Goal: Task Accomplishment & Management: Manage account settings

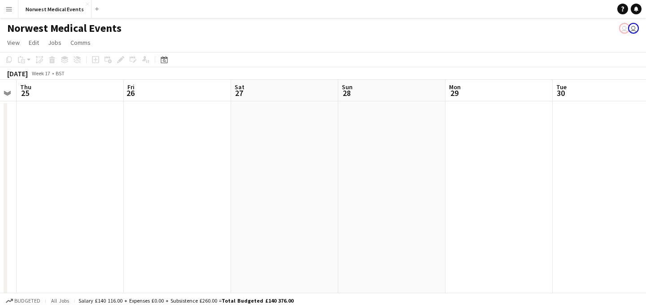
scroll to position [0, 273]
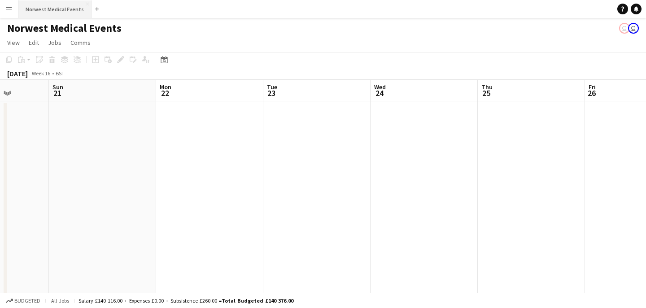
click at [52, 13] on button "Norwest Medical Events Close" at bounding box center [54, 9] width 73 height 18
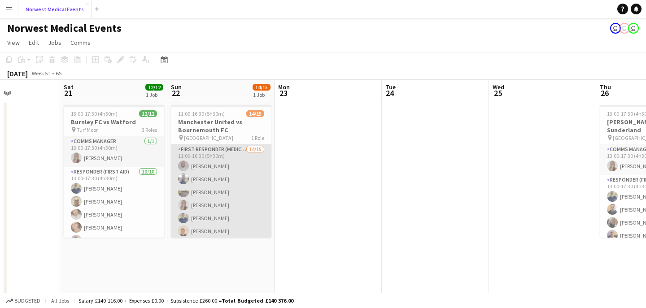
scroll to position [119, 0]
click at [236, 192] on app-card-role "First Responder (Medical) 14/15 11:00-16:30 (5h30m) [PERSON_NAME] [PERSON_NAME]…" at bounding box center [221, 131] width 101 height 213
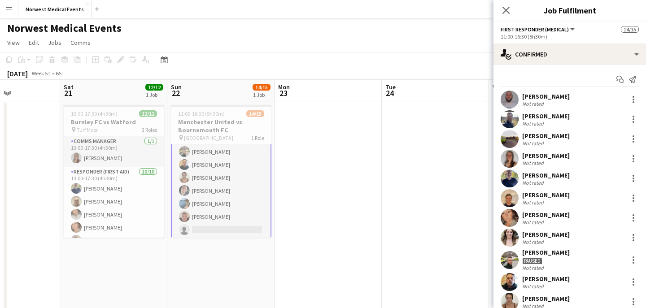
scroll to position [120, 0]
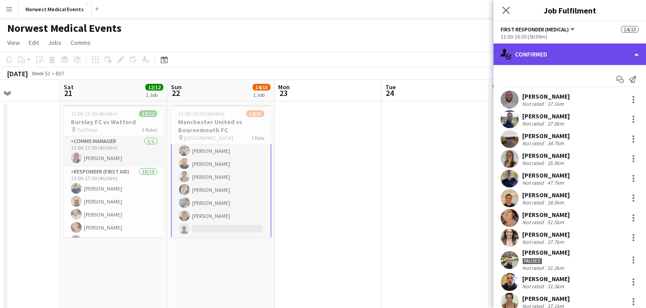
click at [552, 50] on div "single-neutral-actions-check-2 Confirmed" at bounding box center [570, 55] width 153 height 22
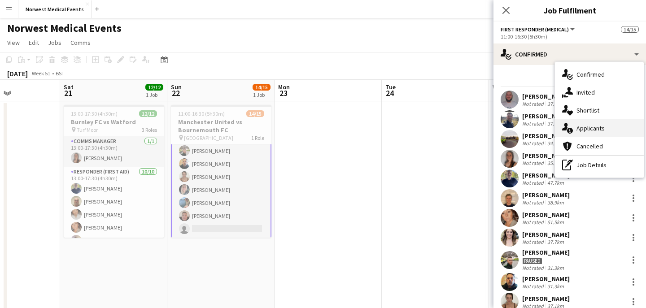
click at [611, 134] on div "single-neutral-actions-information Applicants" at bounding box center [599, 128] width 89 height 18
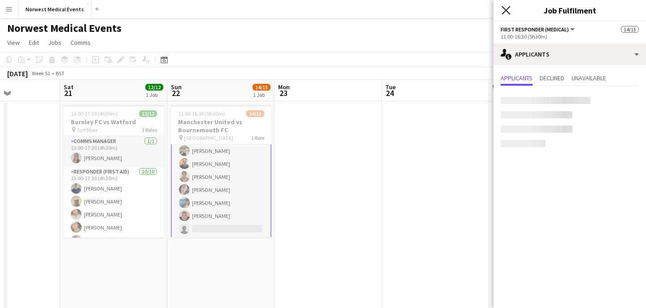
click at [506, 12] on icon "Close pop-in" at bounding box center [506, 10] width 9 height 9
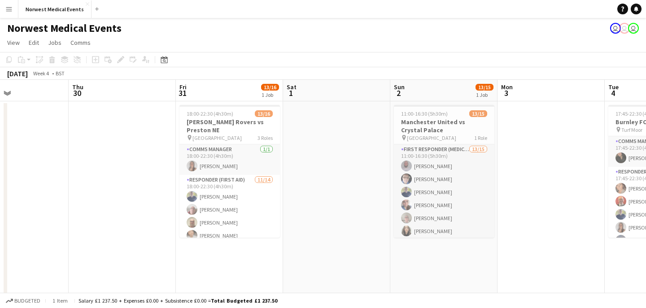
scroll to position [0, 332]
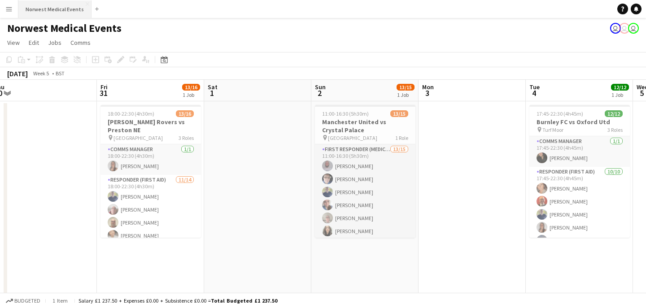
click at [61, 14] on button "Norwest Medical Events Close" at bounding box center [54, 9] width 73 height 18
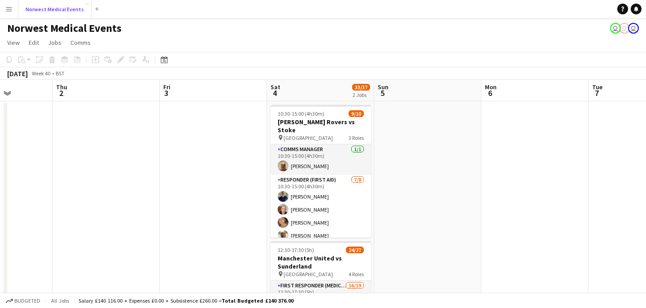
scroll to position [0, 282]
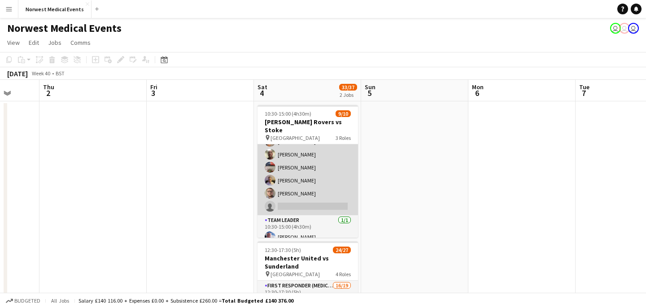
click at [315, 172] on app-card-role "Responder (First Aid) [DATE] 10:30-15:00 (4h30m) [PERSON_NAME] [PERSON_NAME] [P…" at bounding box center [308, 155] width 101 height 122
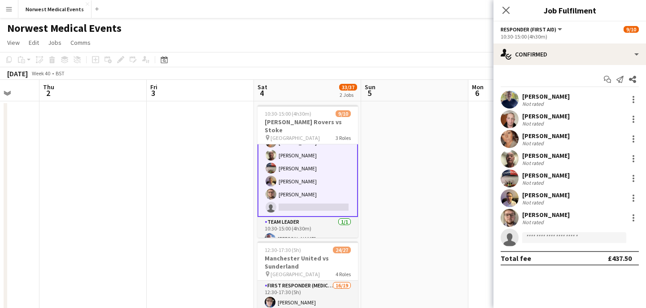
scroll to position [82, 0]
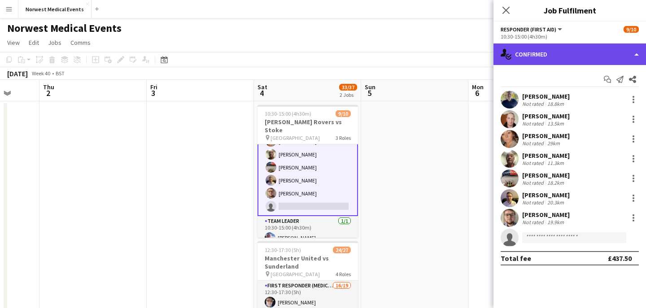
click at [576, 55] on div "single-neutral-actions-check-2 Confirmed" at bounding box center [570, 55] width 153 height 22
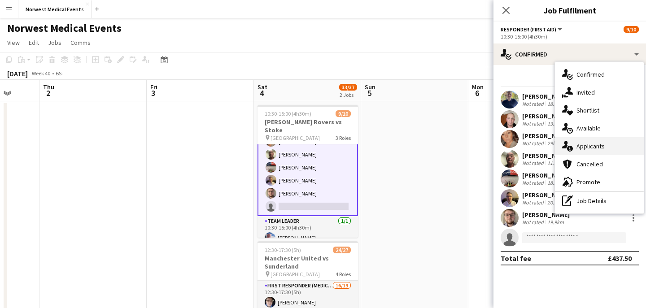
click at [592, 144] on span "Applicants" at bounding box center [591, 146] width 28 height 8
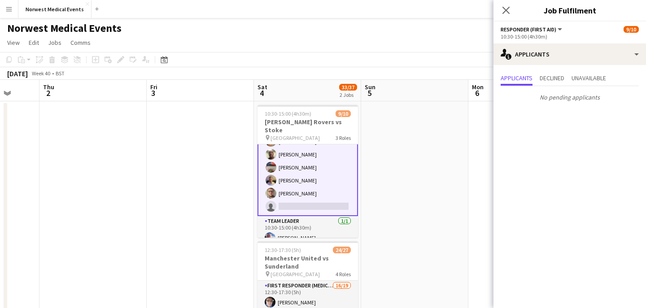
click at [507, 10] on icon at bounding box center [506, 10] width 7 height 7
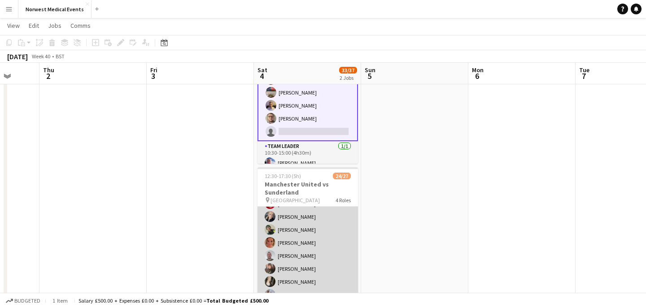
scroll to position [171, 0]
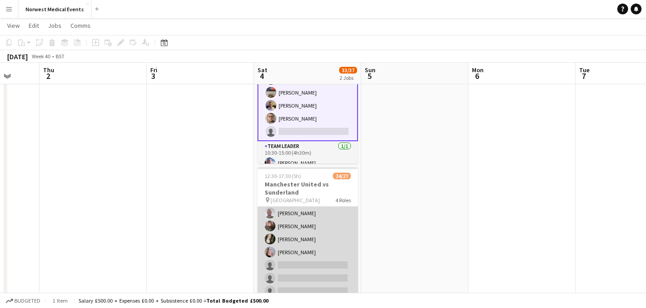
click at [320, 230] on app-card-role "First Responder (Medical) 16/19 12:30-17:30 (5h) [PERSON_NAME] [PERSON_NAME] [P…" at bounding box center [308, 167] width 101 height 265
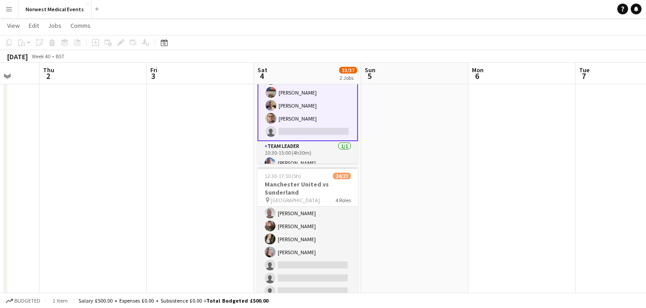
scroll to position [172, 0]
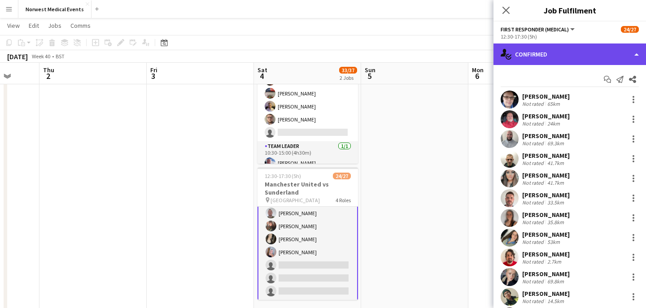
click at [535, 61] on div "single-neutral-actions-check-2 Confirmed" at bounding box center [570, 55] width 153 height 22
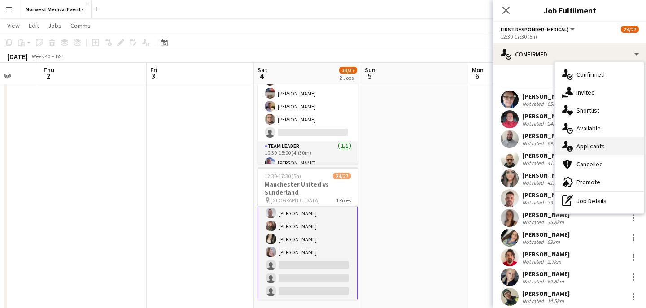
click at [593, 144] on span "Applicants" at bounding box center [591, 146] width 28 height 8
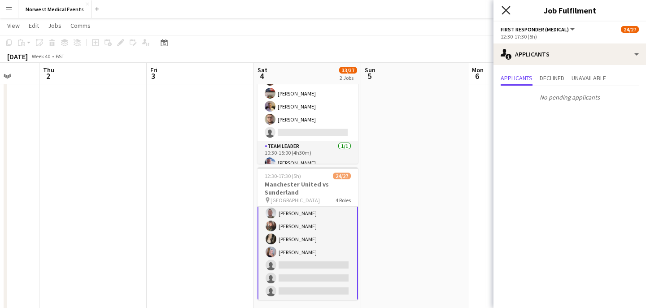
click at [507, 12] on icon "Close pop-in" at bounding box center [506, 10] width 9 height 9
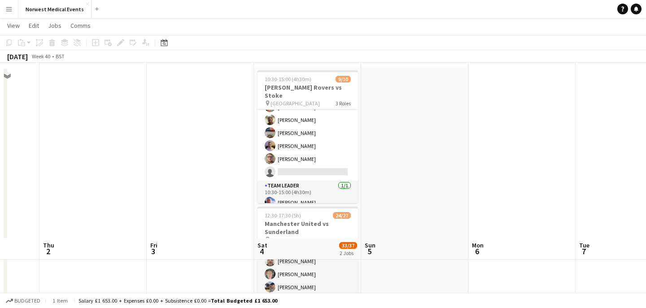
scroll to position [0, 0]
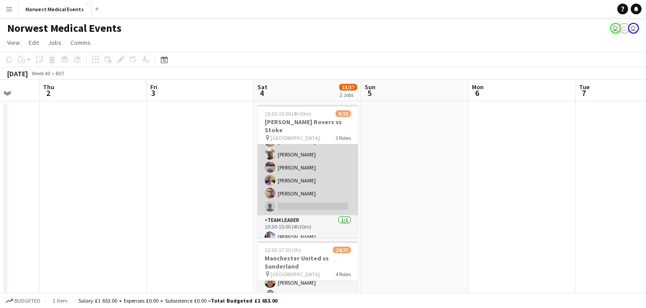
click at [336, 179] on app-card-role "Responder (First Aid) [DATE] 10:30-15:00 (4h30m) [PERSON_NAME] [PERSON_NAME] [P…" at bounding box center [308, 155] width 101 height 122
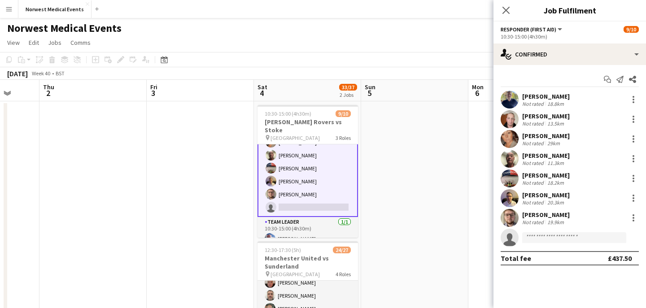
scroll to position [82, 0]
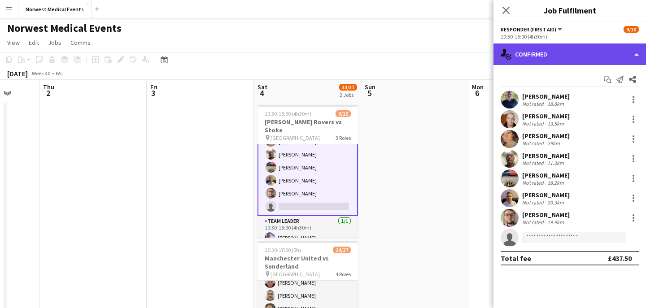
click at [553, 60] on div "single-neutral-actions-check-2 Confirmed" at bounding box center [570, 55] width 153 height 22
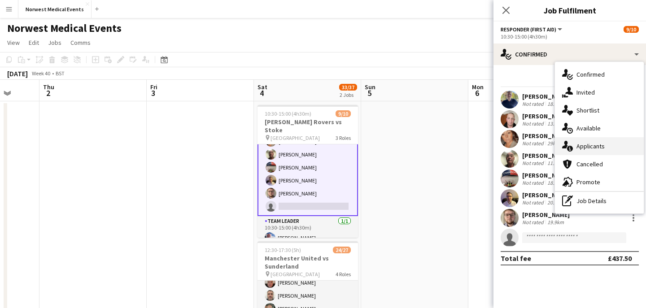
click at [603, 145] on span "Applicants" at bounding box center [591, 146] width 28 height 8
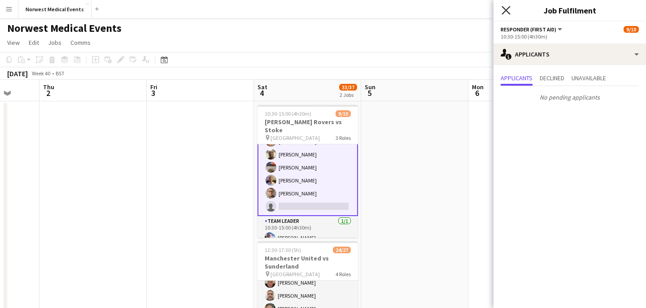
click at [507, 9] on icon at bounding box center [506, 10] width 9 height 9
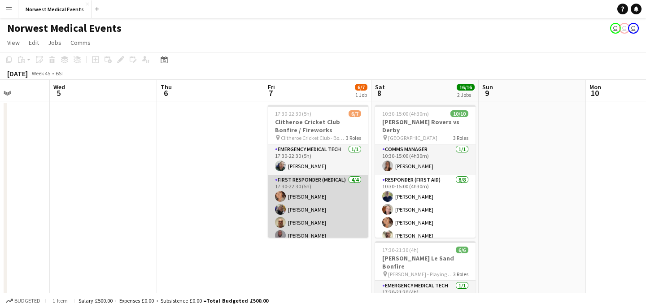
scroll to position [50, 0]
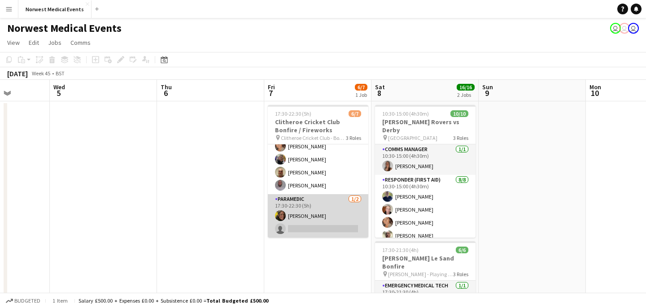
click at [320, 220] on app-card-role "Paramedic [DATE] 17:30-22:30 (5h) [PERSON_NAME] single-neutral-actions" at bounding box center [318, 216] width 101 height 44
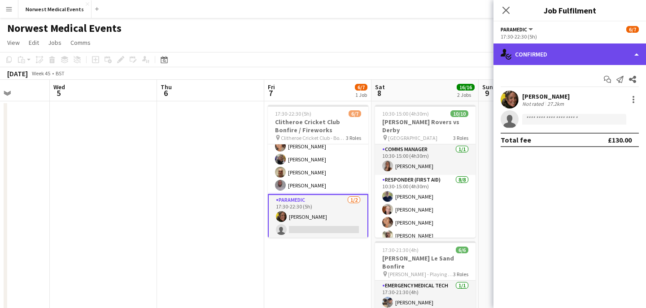
click at [545, 60] on div "single-neutral-actions-check-2 Confirmed" at bounding box center [570, 55] width 153 height 22
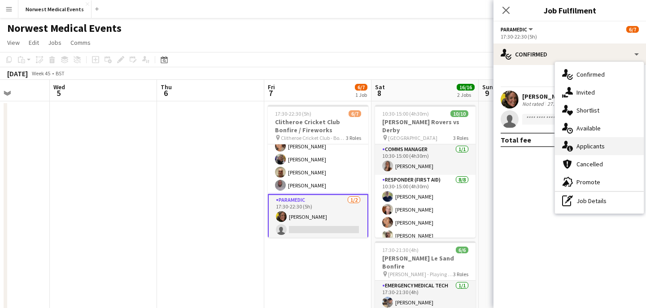
click at [596, 148] on span "Applicants" at bounding box center [591, 146] width 28 height 8
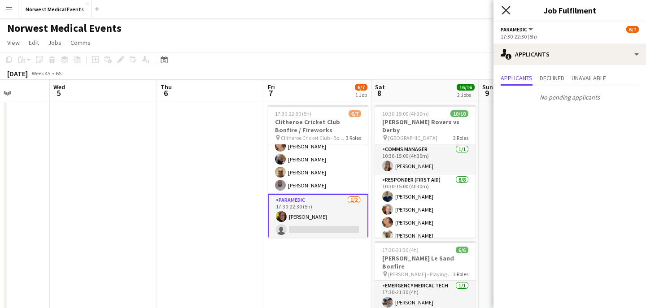
click at [504, 12] on icon at bounding box center [506, 10] width 9 height 9
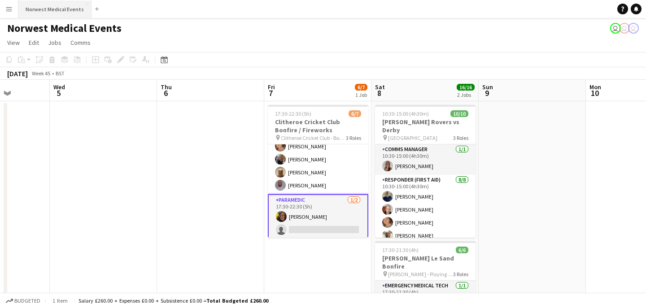
click at [66, 7] on button "Norwest Medical Events Close" at bounding box center [54, 9] width 73 height 18
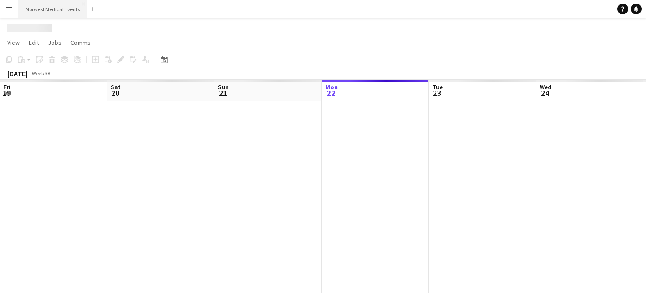
scroll to position [0, 215]
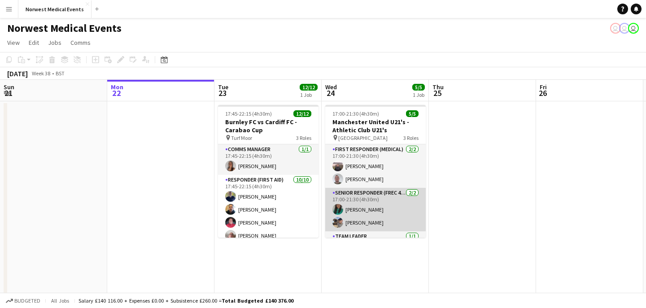
click at [403, 200] on app-card-role "Senior Responder (FREC 4 or Above) [DATE] 17:00-21:30 (4h30m) [PERSON_NAME] [PE…" at bounding box center [375, 210] width 101 height 44
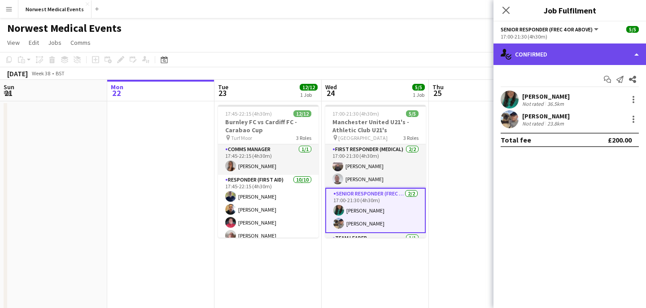
click at [551, 55] on div "single-neutral-actions-check-2 Confirmed" at bounding box center [570, 55] width 153 height 22
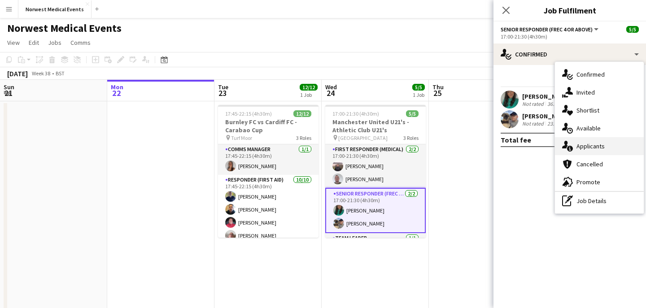
click at [601, 147] on span "Applicants" at bounding box center [591, 146] width 28 height 8
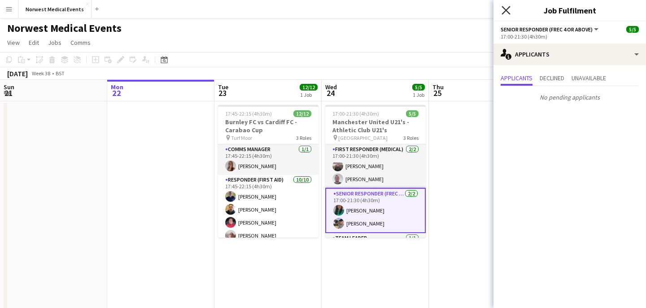
click at [509, 7] on icon "Close pop-in" at bounding box center [506, 10] width 9 height 9
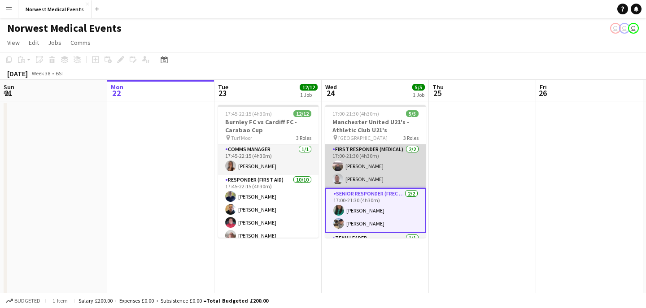
click at [389, 178] on app-card-role "First Responder (Medical) [DATE] 17:00-21:30 (4h30m) [PERSON_NAME] [PERSON_NAME]" at bounding box center [375, 167] width 101 height 44
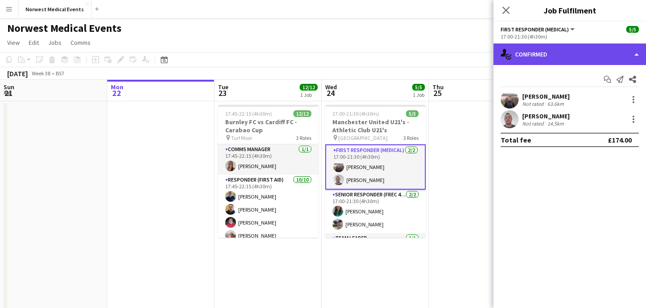
click at [564, 59] on div "single-neutral-actions-check-2 Confirmed" at bounding box center [570, 55] width 153 height 22
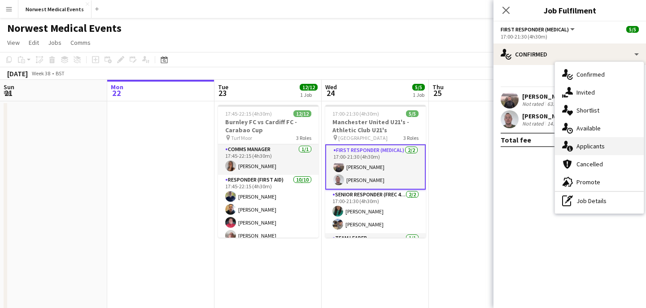
click at [597, 147] on span "Applicants" at bounding box center [591, 146] width 28 height 8
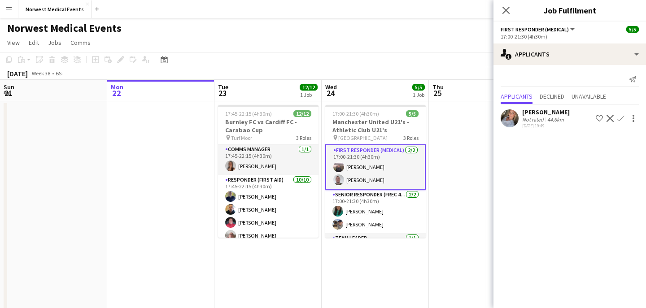
click at [393, 171] on app-card-role "First Responder (Medical) [DATE] 17:00-21:30 (4h30m) [PERSON_NAME] [PERSON_NAME]" at bounding box center [375, 167] width 101 height 45
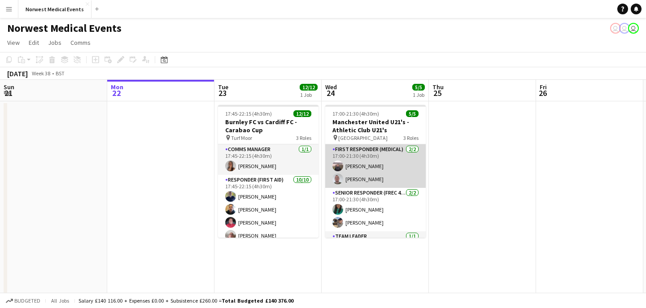
click at [388, 170] on app-card-role "First Responder (Medical) [DATE] 17:00-21:30 (4h30m) [PERSON_NAME] [PERSON_NAME]" at bounding box center [375, 167] width 101 height 44
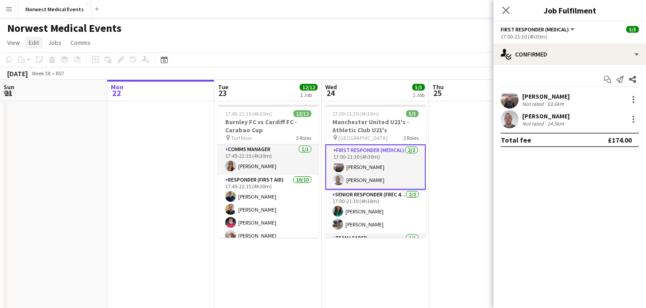
click at [39, 44] on span "Edit" at bounding box center [34, 43] width 10 height 8
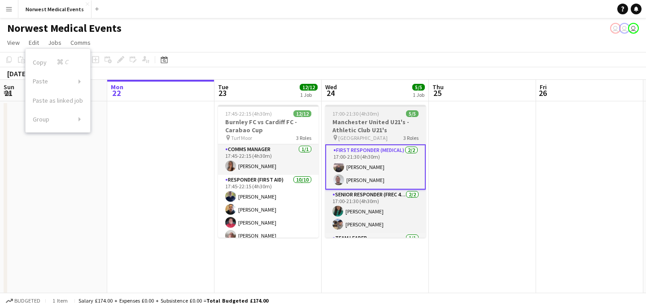
click at [350, 124] on h3 "Manchester United U21's - Athletic Club U21's" at bounding box center [375, 126] width 101 height 16
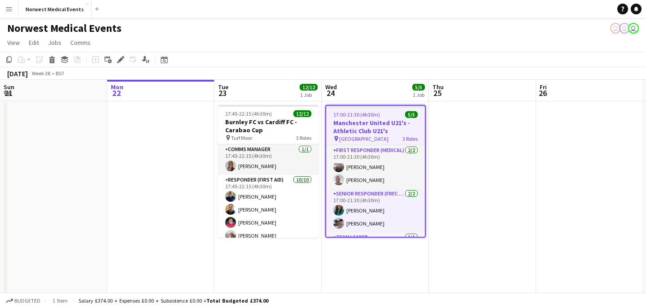
click at [370, 125] on h3 "Manchester United U21's - Athletic Club U21's" at bounding box center [375, 127] width 99 height 16
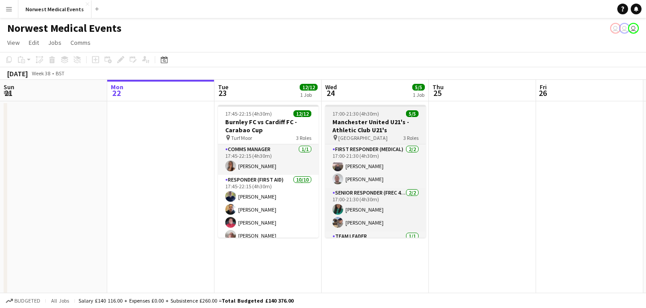
click at [370, 125] on h3 "Manchester United U21's - Athletic Club U21's" at bounding box center [375, 126] width 101 height 16
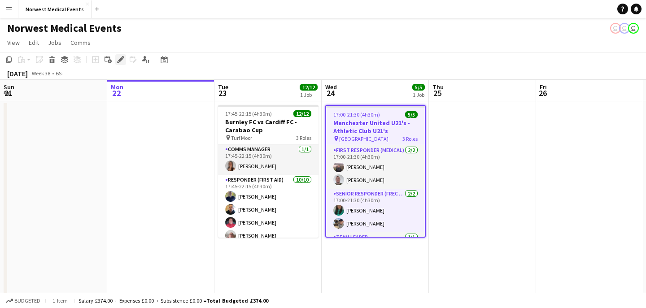
click at [120, 57] on icon "Edit" at bounding box center [120, 59] width 7 height 7
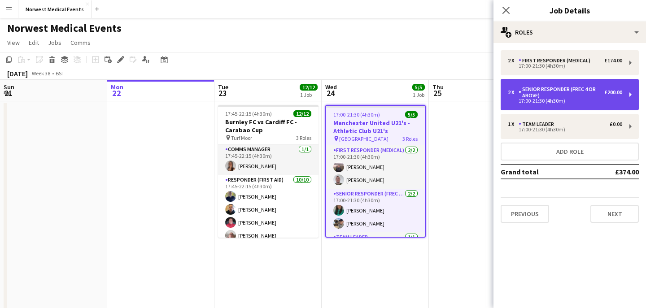
click at [568, 103] on div "17:00-21:30 (4h30m)" at bounding box center [565, 101] width 114 height 4
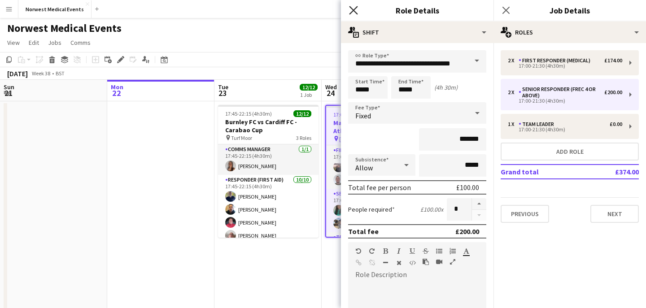
click at [351, 10] on icon "Close pop-in" at bounding box center [353, 10] width 9 height 9
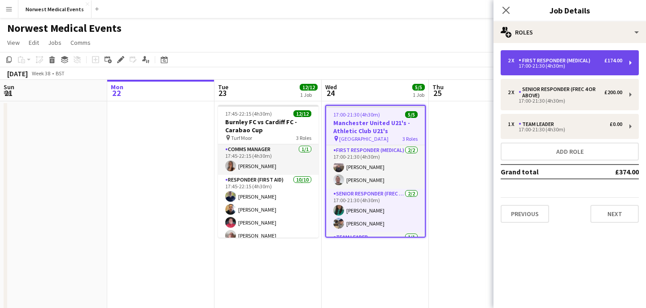
click at [561, 65] on div "17:00-21:30 (4h30m)" at bounding box center [565, 66] width 114 height 4
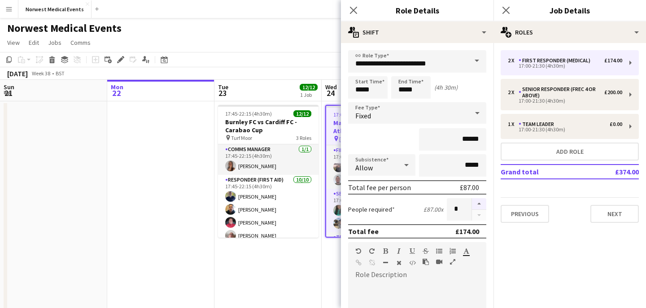
click at [480, 202] on button "button" at bounding box center [479, 204] width 14 height 12
type input "*"
click at [353, 9] on icon "Close pop-in" at bounding box center [353, 10] width 9 height 9
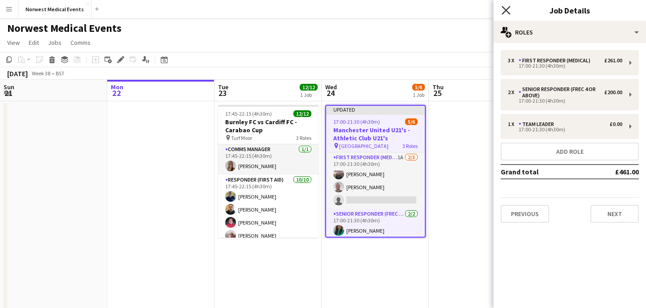
click at [510, 13] on icon "Close pop-in" at bounding box center [506, 10] width 9 height 9
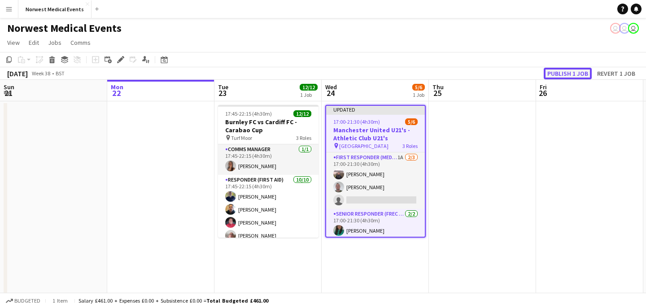
click at [561, 71] on button "Publish 1 job" at bounding box center [568, 74] width 48 height 12
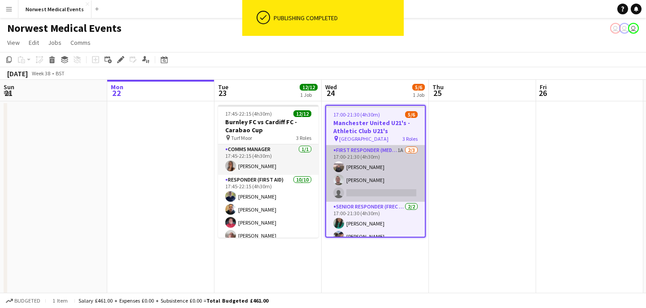
click at [380, 176] on app-card-role "First Responder (Medical) 1A [DATE] 17:00-21:30 (4h30m) [PERSON_NAME] [PERSON_N…" at bounding box center [375, 173] width 99 height 57
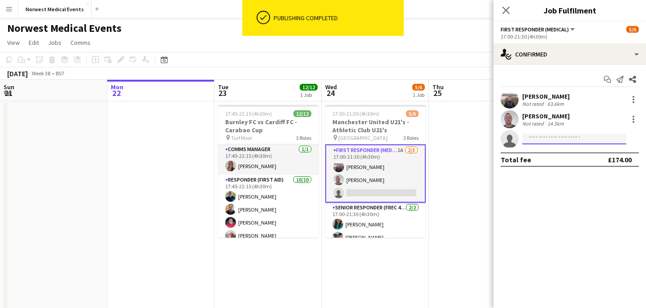
click at [554, 137] on input at bounding box center [574, 139] width 104 height 11
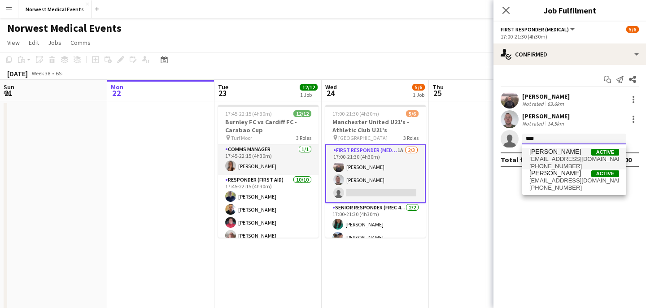
type input "****"
click at [555, 156] on span "[EMAIL_ADDRESS][DOMAIN_NAME]" at bounding box center [575, 159] width 90 height 7
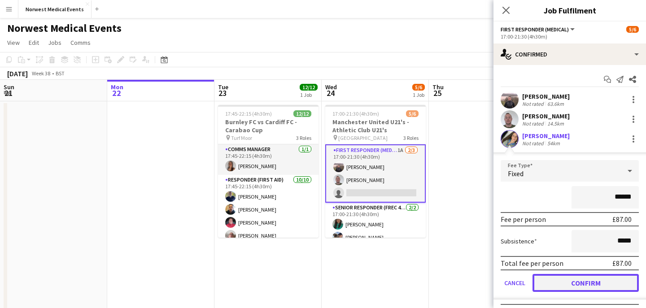
click at [585, 280] on button "Confirm" at bounding box center [586, 283] width 106 height 18
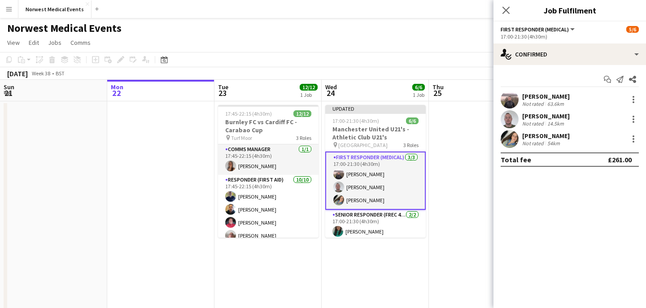
click at [507, 7] on icon "Close pop-in" at bounding box center [506, 10] width 7 height 7
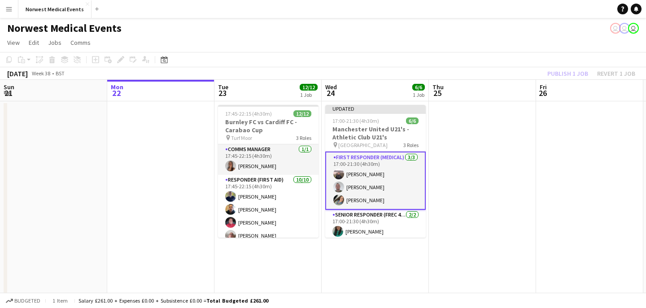
click at [568, 73] on div "Publish 1 job Revert 1 job" at bounding box center [592, 74] width 110 height 12
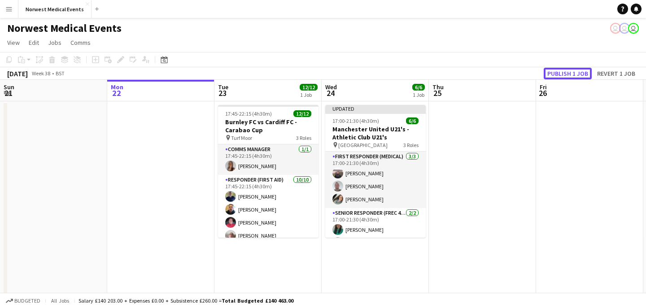
click at [568, 73] on button "Publish 1 job" at bounding box center [568, 74] width 48 height 12
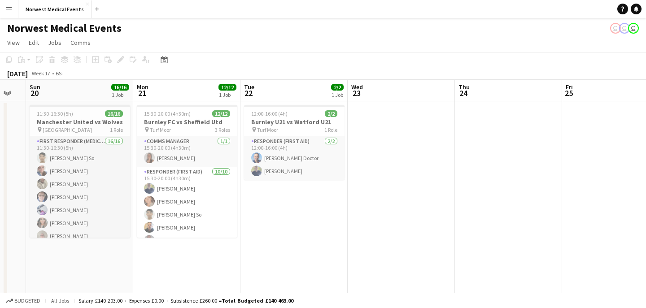
scroll to position [0, 276]
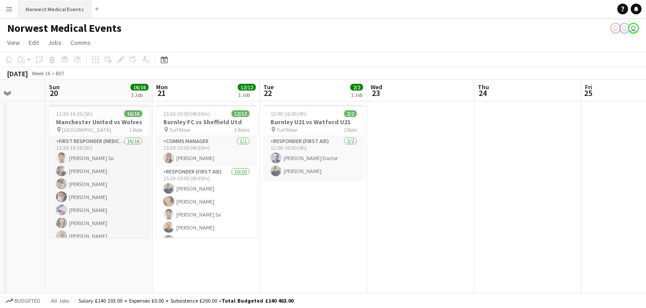
click at [41, 11] on button "Norwest Medical Events Close" at bounding box center [54, 9] width 73 height 18
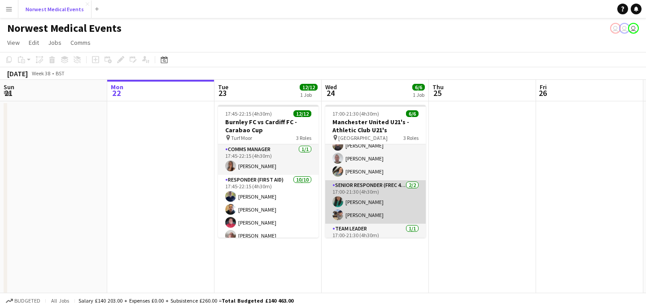
scroll to position [21, 0]
click at [396, 206] on app-card-role "Senior Responder (FREC 4 or Above) [DATE] 17:00-21:30 (4h30m) [PERSON_NAME] [PE…" at bounding box center [375, 202] width 101 height 44
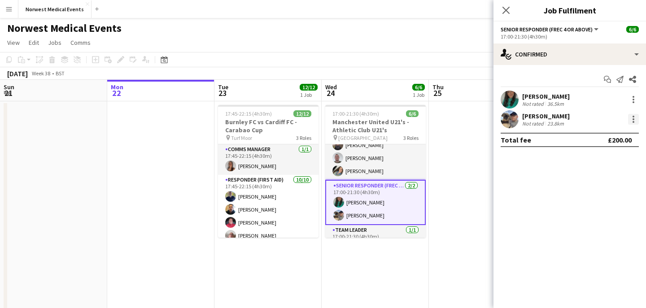
click at [635, 119] on div at bounding box center [633, 119] width 11 height 11
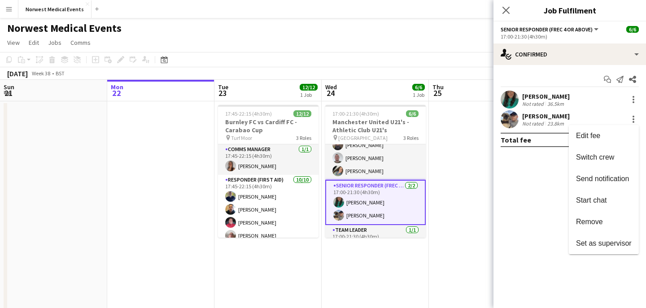
click at [503, 8] on div at bounding box center [323, 154] width 646 height 308
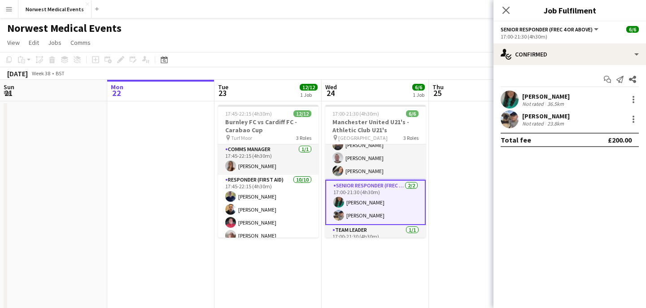
click at [504, 9] on icon "Close pop-in" at bounding box center [506, 10] width 7 height 7
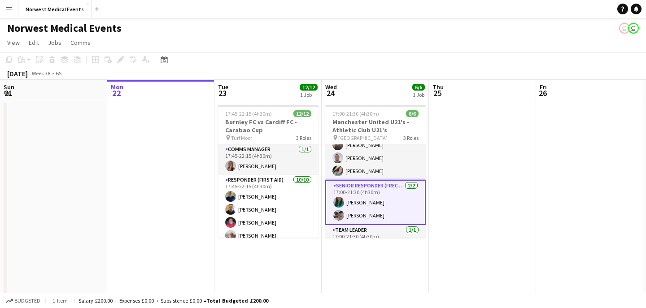
click at [386, 208] on app-card-role "Senior Responder (FREC 4 or Above) [DATE] 17:00-21:30 (4h30m) [PERSON_NAME] [PE…" at bounding box center [375, 202] width 101 height 45
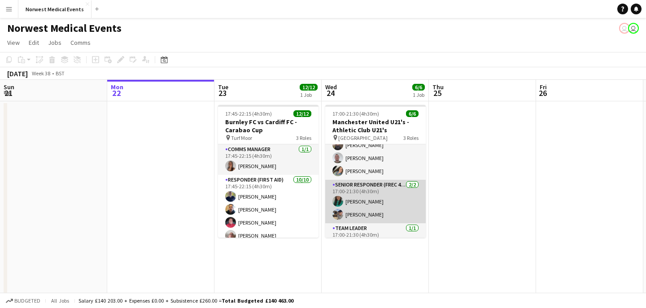
click at [386, 208] on app-card-role "Senior Responder (FREC 4 or Above) [DATE] 17:00-21:30 (4h30m) [PERSON_NAME] [PE…" at bounding box center [375, 202] width 101 height 44
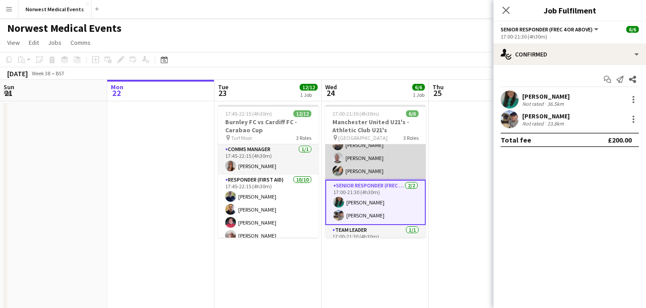
click at [373, 162] on app-card-role "First Responder (Medical) [DATE] 17:00-21:30 (4h30m) [PERSON_NAME] [PERSON_NAME…" at bounding box center [375, 151] width 101 height 57
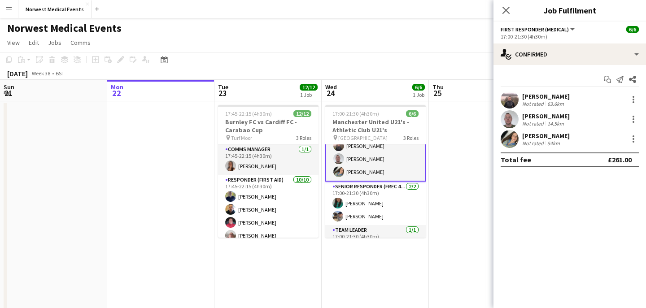
scroll to position [22, 0]
click at [635, 136] on div at bounding box center [633, 139] width 11 height 11
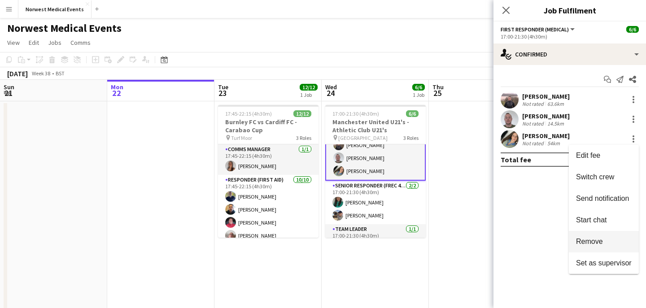
click at [605, 239] on span "Remove" at bounding box center [604, 242] width 56 height 8
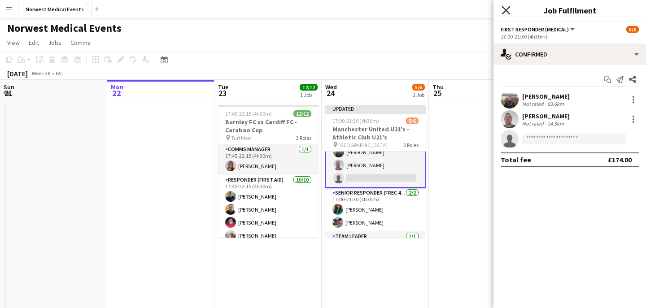
click at [507, 9] on icon at bounding box center [506, 10] width 9 height 9
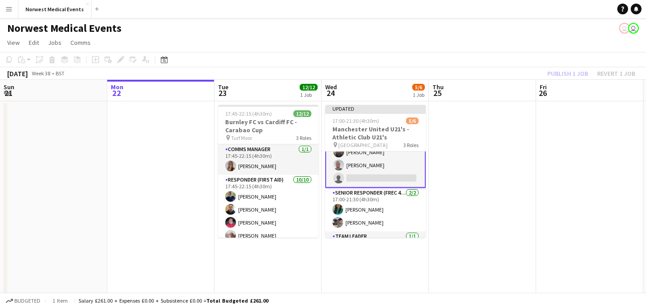
click at [565, 74] on div "Publish 1 job Revert 1 job" at bounding box center [592, 74] width 110 height 12
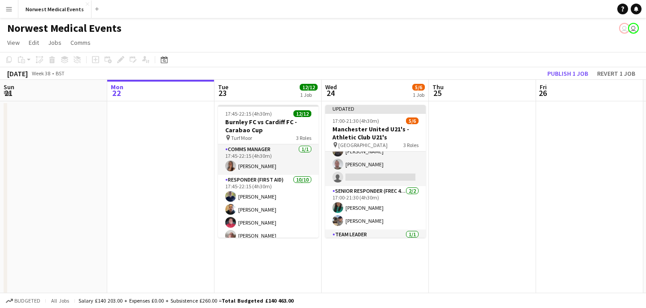
scroll to position [21, 0]
click at [565, 74] on button "Publish 1 job" at bounding box center [568, 74] width 48 height 12
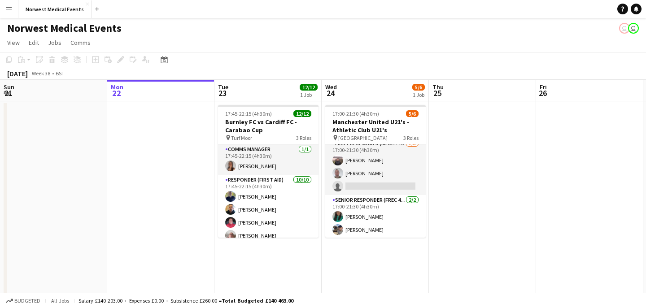
scroll to position [0, 0]
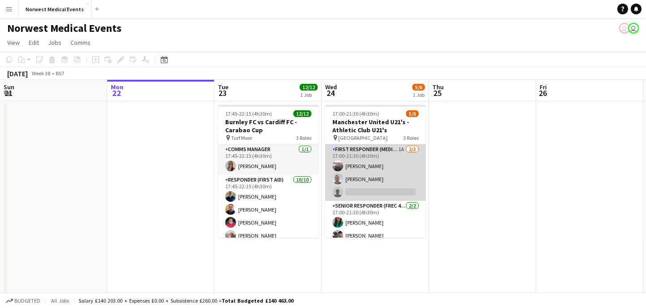
click at [389, 187] on app-card-role "First Responder (Medical) 1A [DATE] 17:00-21:30 (4h30m) [PERSON_NAME] [PERSON_N…" at bounding box center [375, 173] width 101 height 57
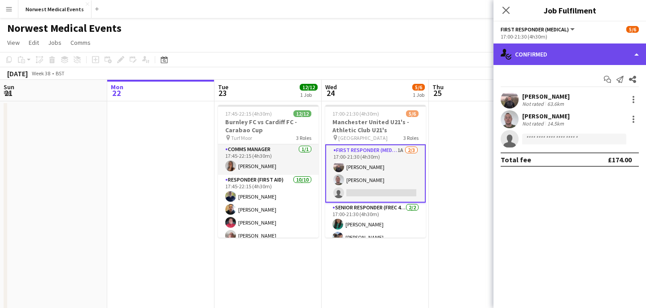
click at [563, 48] on div "single-neutral-actions-check-2 Confirmed" at bounding box center [570, 55] width 153 height 22
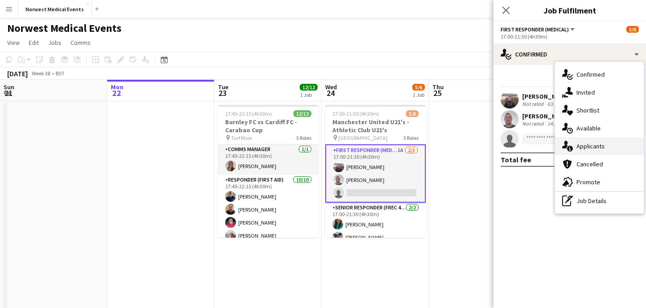
click at [591, 148] on span "Applicants" at bounding box center [591, 146] width 28 height 8
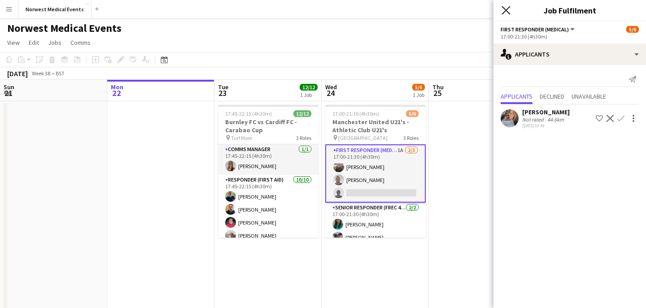
click at [505, 11] on icon at bounding box center [506, 10] width 9 height 9
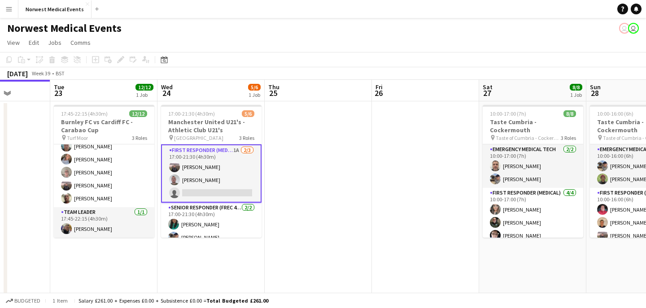
scroll to position [32, 0]
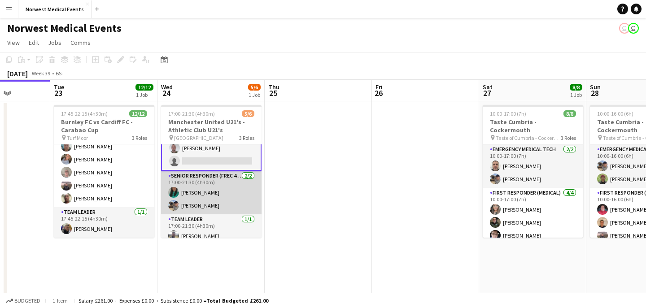
click at [224, 193] on app-card-role "Senior Responder (FREC 4 or Above) [DATE] 17:00-21:30 (4h30m) [PERSON_NAME] [PE…" at bounding box center [211, 193] width 101 height 44
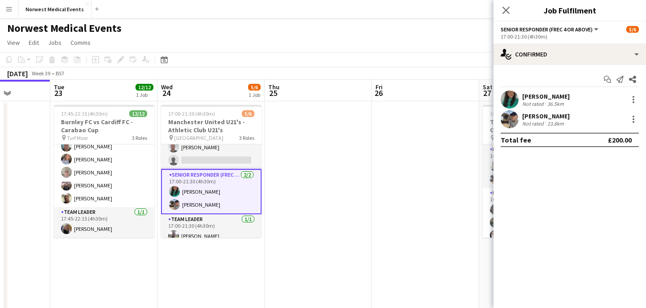
scroll to position [31, 0]
click at [630, 101] on div at bounding box center [633, 99] width 11 height 11
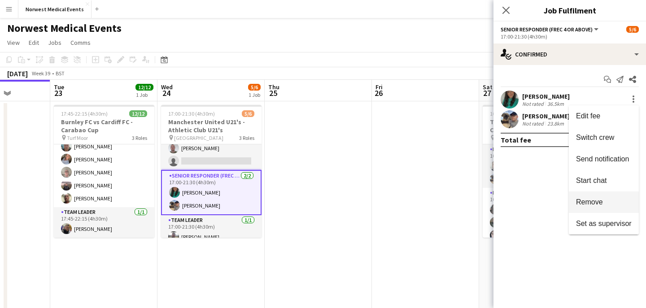
click at [606, 206] on span "Remove" at bounding box center [604, 202] width 56 height 8
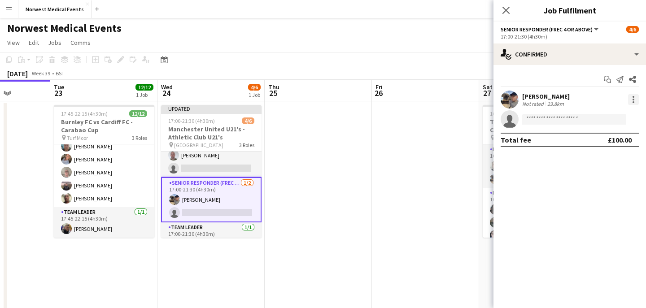
click at [636, 97] on div at bounding box center [633, 99] width 11 height 11
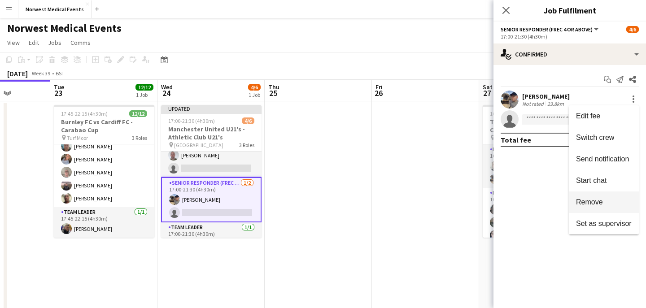
click at [605, 201] on span "Remove" at bounding box center [604, 202] width 56 height 8
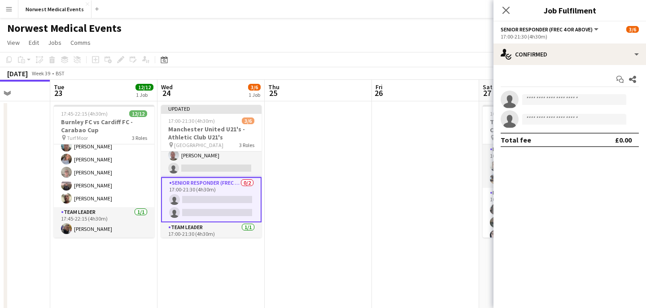
click at [222, 204] on app-card-role "Senior Responder (FREC 4 or Above) 0/2 17:00-21:30 (4h30m) single-neutral-actio…" at bounding box center [211, 199] width 101 height 45
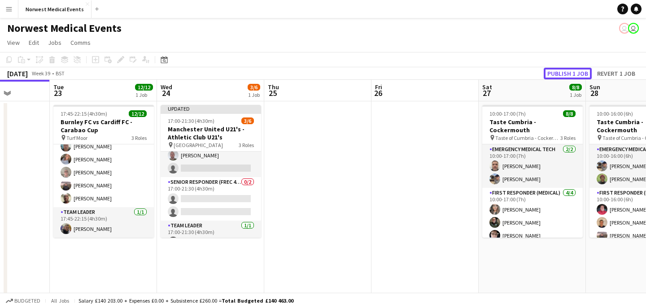
click at [565, 75] on button "Publish 1 job" at bounding box center [568, 74] width 48 height 12
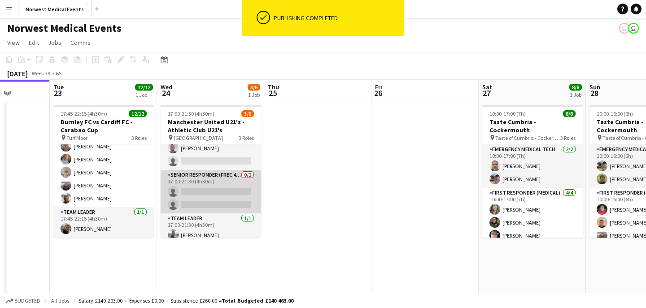
scroll to position [0, 0]
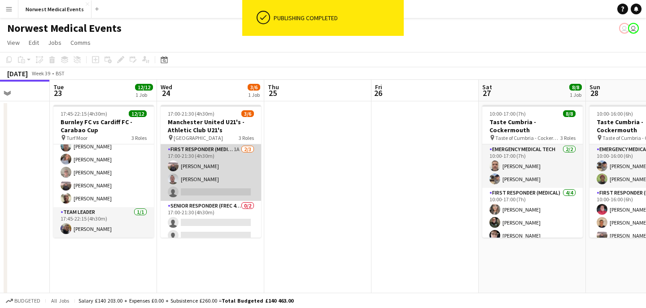
click at [221, 187] on app-card-role "First Responder (Medical) 1A [DATE] 17:00-21:30 (4h30m) [PERSON_NAME] [PERSON_N…" at bounding box center [211, 173] width 101 height 57
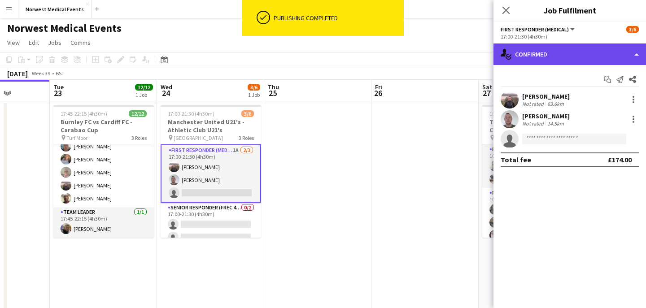
click at [574, 61] on div "single-neutral-actions-check-2 Confirmed" at bounding box center [570, 55] width 153 height 22
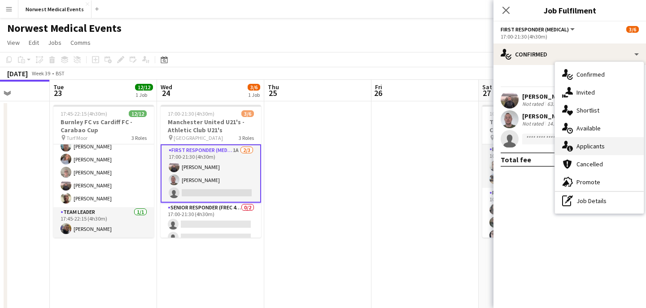
click at [593, 151] on div "single-neutral-actions-information Applicants" at bounding box center [599, 146] width 89 height 18
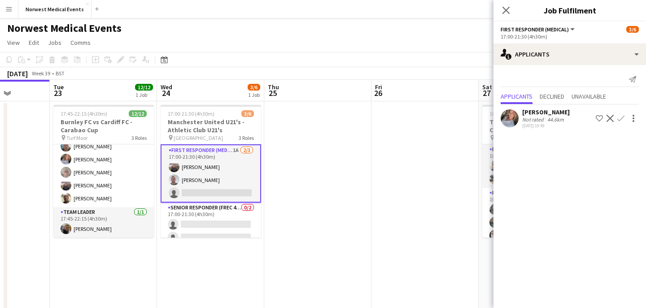
click at [621, 118] on app-icon "Confirm" at bounding box center [621, 118] width 7 height 7
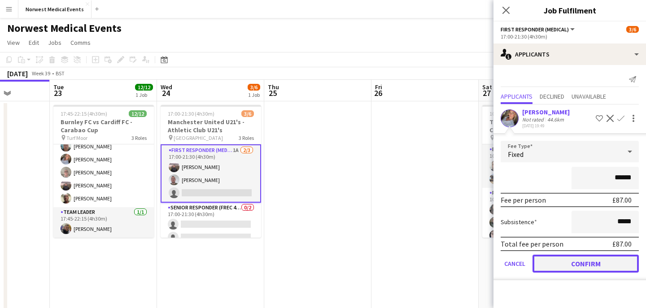
click at [575, 260] on button "Confirm" at bounding box center [586, 264] width 106 height 18
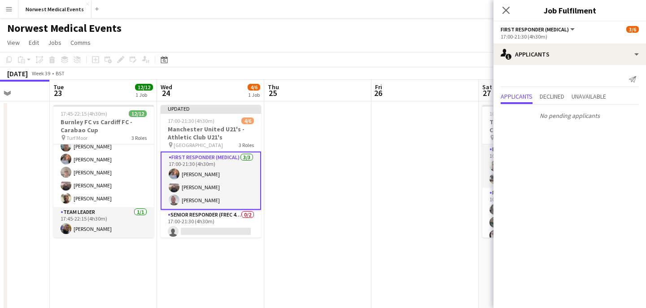
click at [505, 13] on icon "Close pop-in" at bounding box center [506, 10] width 7 height 7
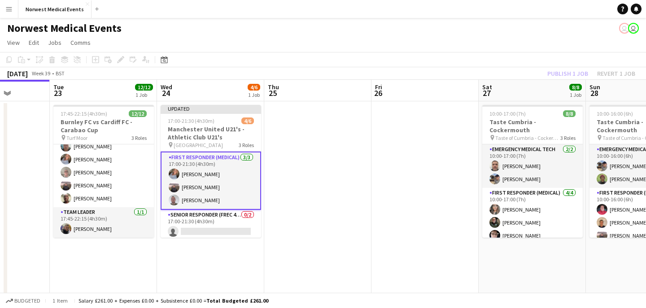
click at [564, 72] on div "Publish 1 job Revert 1 job" at bounding box center [592, 74] width 110 height 12
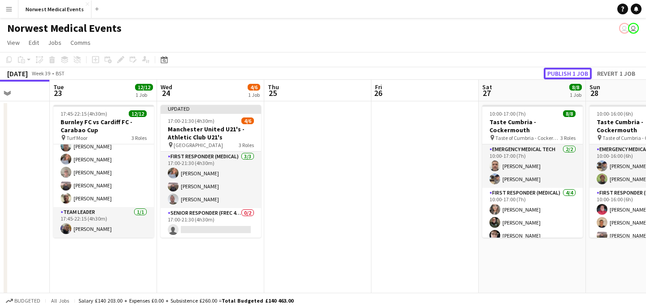
click at [564, 72] on button "Publish 1 job" at bounding box center [568, 74] width 48 height 12
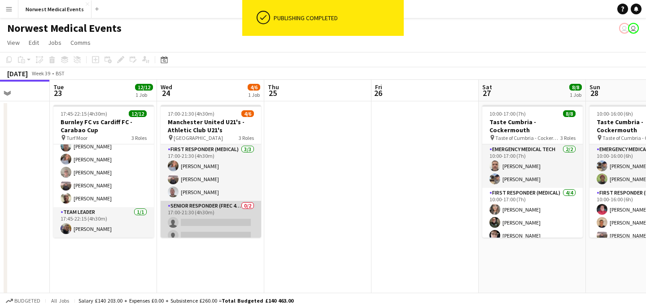
scroll to position [37, 0]
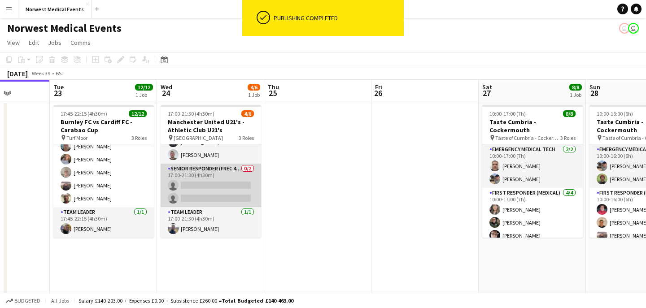
click at [223, 185] on app-card-role "Senior Responder (FREC 4 or Above) 0/2 17:00-21:30 (4h30m) single-neutral-actio…" at bounding box center [211, 186] width 101 height 44
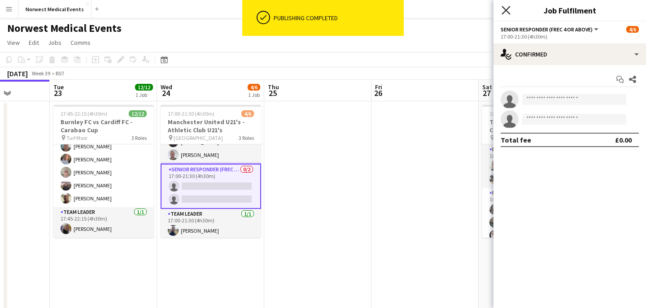
click at [510, 9] on icon "Close pop-in" at bounding box center [506, 10] width 9 height 9
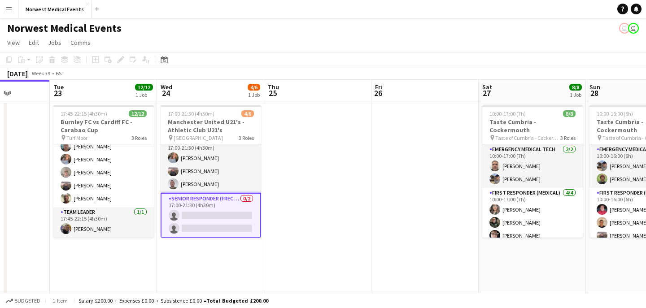
scroll to position [0, 0]
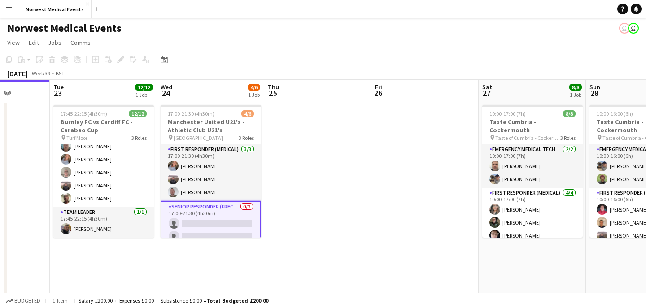
click at [219, 219] on app-card-role "Senior Responder (FREC 4 or Above) 0/2 17:00-21:30 (4h30m) single-neutral-actio…" at bounding box center [211, 223] width 101 height 45
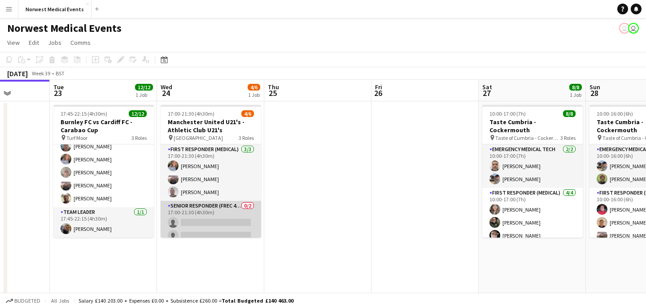
click at [215, 219] on app-card-role "Senior Responder (FREC 4 or Above) 0/2 17:00-21:30 (4h30m) single-neutral-actio…" at bounding box center [211, 223] width 101 height 44
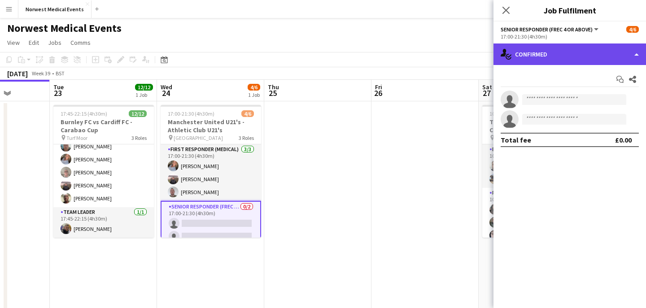
click at [568, 53] on div "single-neutral-actions-check-2 Confirmed" at bounding box center [570, 55] width 153 height 22
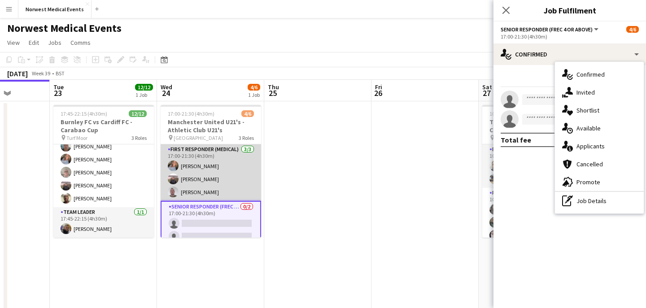
click at [223, 176] on app-card-role "First Responder (Medical) [DATE] 17:00-21:30 (4h30m) [PERSON_NAME] [PERSON_NAME…" at bounding box center [211, 173] width 101 height 57
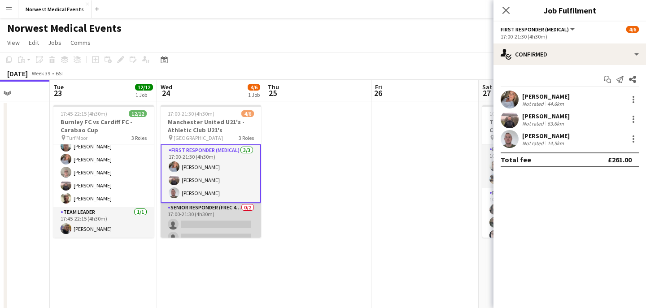
click at [213, 226] on app-card-role "Senior Responder (FREC 4 or Above) 0/2 17:00-21:30 (4h30m) single-neutral-actio…" at bounding box center [211, 225] width 101 height 44
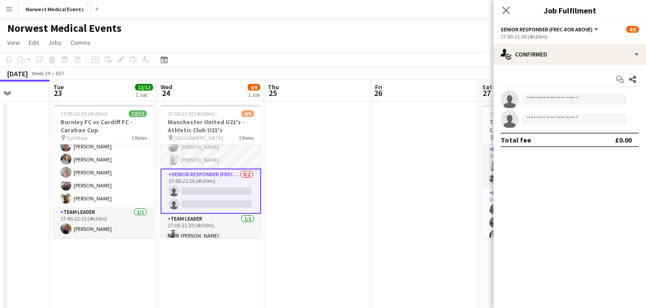
scroll to position [37, 0]
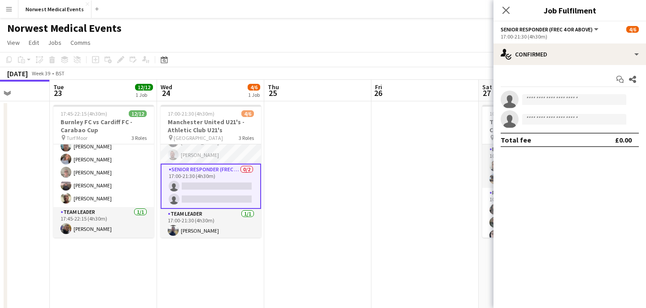
click at [228, 189] on app-card-role "Senior Responder (FREC 4 or Above) 0/2 17:00-21:30 (4h30m) single-neutral-actio…" at bounding box center [211, 186] width 101 height 45
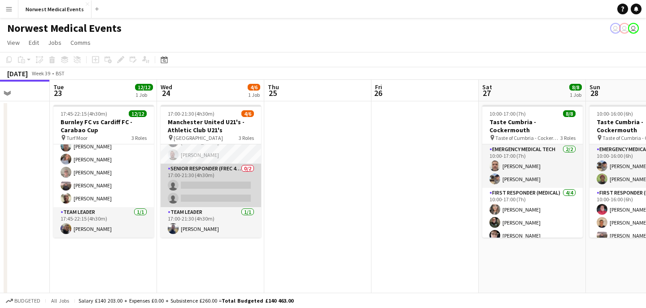
click at [223, 190] on app-card-role "Senior Responder (FREC 4 or Above) 0/2 17:00-21:30 (4h30m) single-neutral-actio…" at bounding box center [211, 186] width 101 height 44
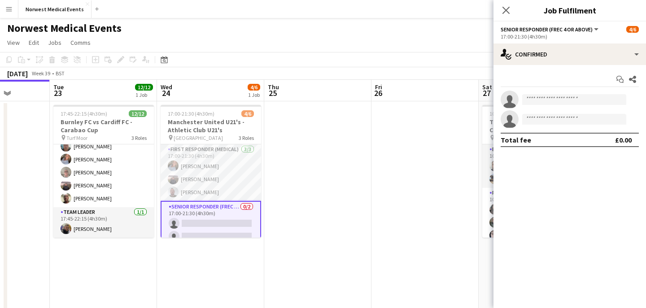
scroll to position [22, 0]
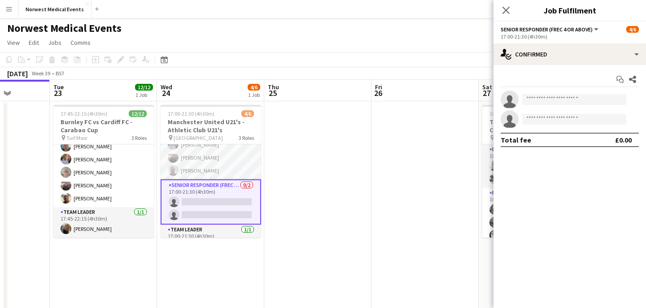
click at [234, 197] on app-card-role "Senior Responder (FREC 4 or Above) 0/2 17:00-21:30 (4h30m) single-neutral-actio…" at bounding box center [211, 202] width 101 height 45
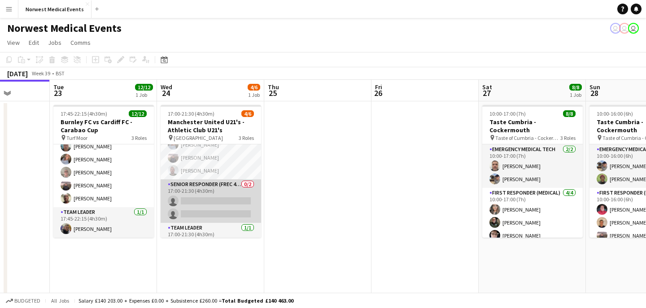
click at [233, 197] on app-card-role "Senior Responder (FREC 4 or Above) 0/2 17:00-21:30 (4h30m) single-neutral-actio…" at bounding box center [211, 202] width 101 height 44
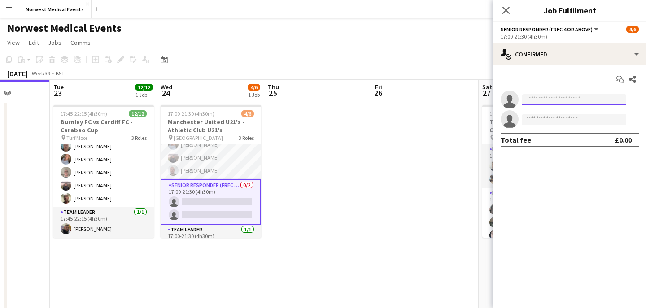
click at [543, 101] on input at bounding box center [574, 99] width 104 height 11
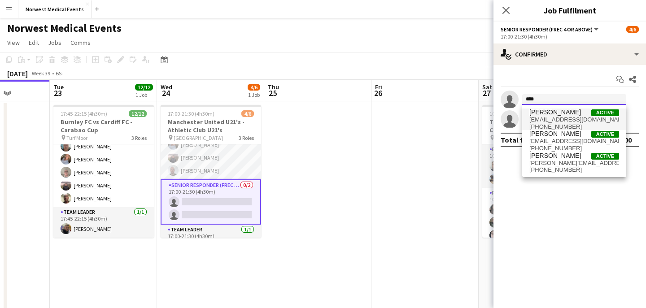
type input "****"
click at [555, 115] on span "[PERSON_NAME]" at bounding box center [556, 113] width 52 height 8
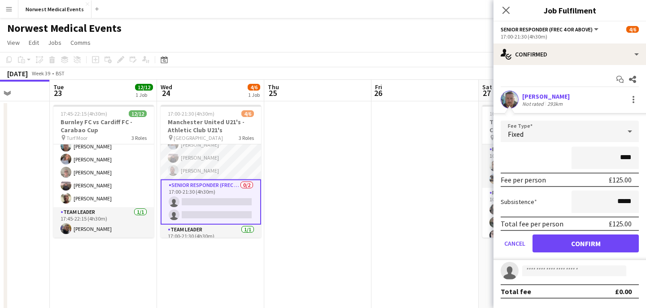
type input "****"
click at [222, 198] on app-card-role "Senior Responder (FREC 4 or Above) 0/2 17:00-21:30 (4h30m) single-neutral-actio…" at bounding box center [211, 202] width 101 height 45
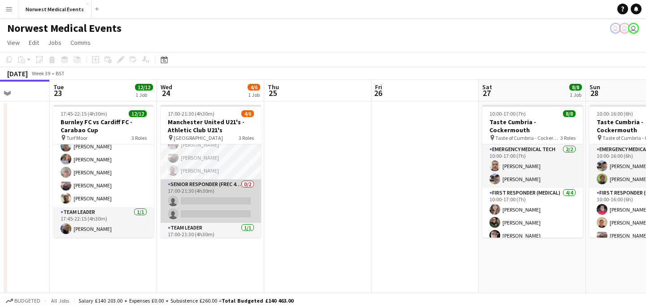
click at [222, 198] on app-card-role "Senior Responder (FREC 4 or Above) 0/2 17:00-21:30 (4h30m) single-neutral-actio…" at bounding box center [211, 202] width 101 height 44
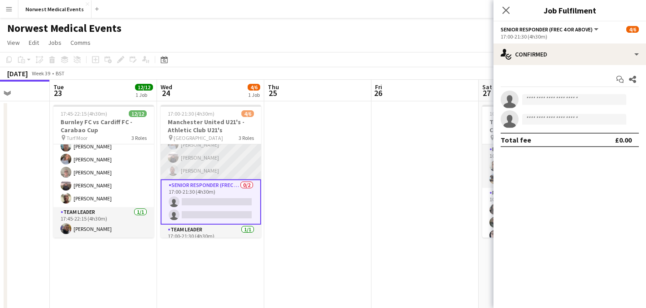
click at [215, 167] on app-card-role "First Responder (Medical) [DATE] 17:00-21:30 (4h30m) [PERSON_NAME] [PERSON_NAME…" at bounding box center [211, 151] width 101 height 57
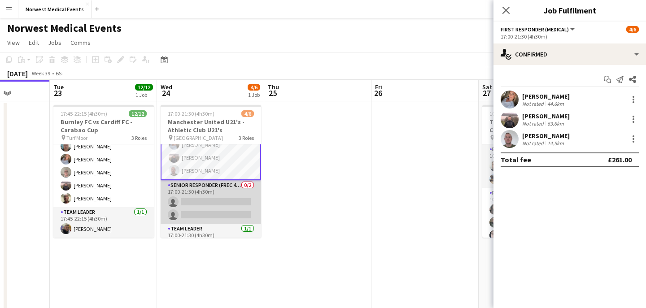
click at [212, 194] on app-card-role "Senior Responder (FREC 4 or Above) 0/2 17:00-21:30 (4h30m) single-neutral-actio…" at bounding box center [211, 202] width 101 height 44
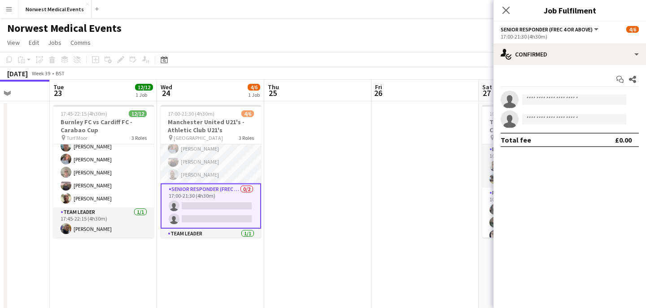
scroll to position [39, 0]
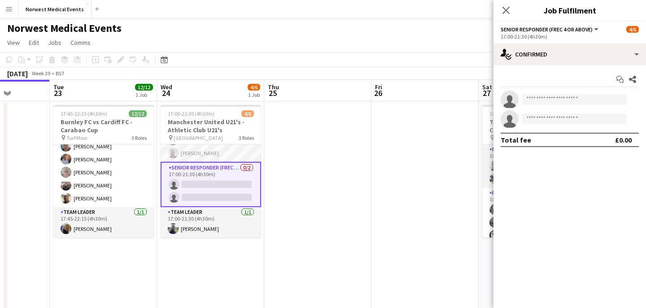
click at [227, 184] on app-card-role "Senior Responder (FREC 4 or Above) 0/2 17:00-21:30 (4h30m) single-neutral-actio…" at bounding box center [211, 184] width 101 height 45
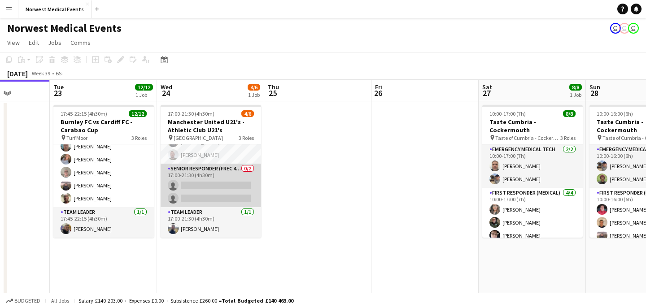
click at [227, 184] on app-card-role "Senior Responder (FREC 4 or Above) 0/2 17:00-21:30 (4h30m) single-neutral-actio…" at bounding box center [211, 186] width 101 height 44
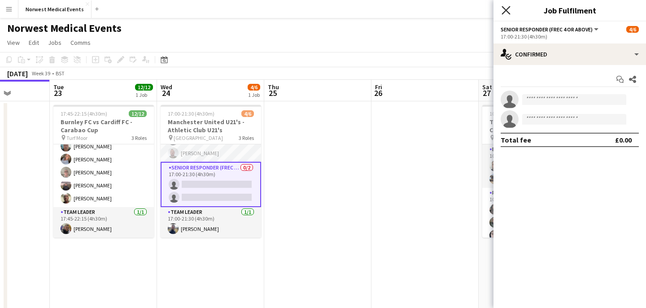
click at [507, 10] on icon at bounding box center [506, 10] width 9 height 9
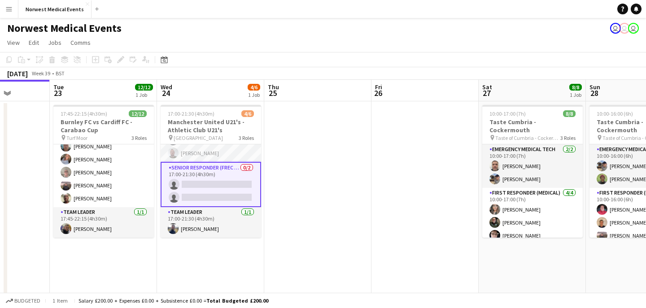
click at [223, 183] on app-card-role "Senior Responder (FREC 4 or Above) 0/2 17:00-21:30 (4h30m) single-neutral-actio…" at bounding box center [211, 184] width 101 height 45
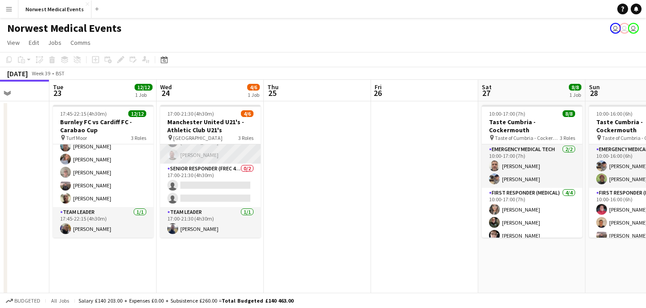
click at [216, 152] on app-card-role "First Responder (Medical) [DATE] 17:00-21:30 (4h30m) [PERSON_NAME] [PERSON_NAME…" at bounding box center [210, 135] width 101 height 57
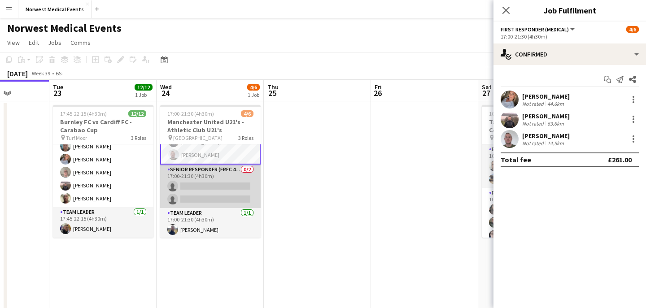
click at [213, 187] on app-card-role "Senior Responder (FREC 4 or Above) 0/2 17:00-21:30 (4h30m) single-neutral-actio…" at bounding box center [210, 187] width 101 height 44
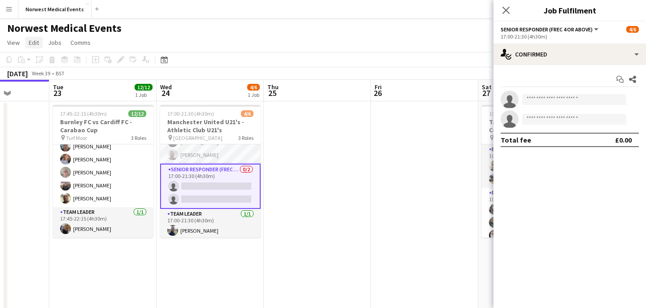
click at [31, 46] on span "Edit" at bounding box center [34, 43] width 10 height 8
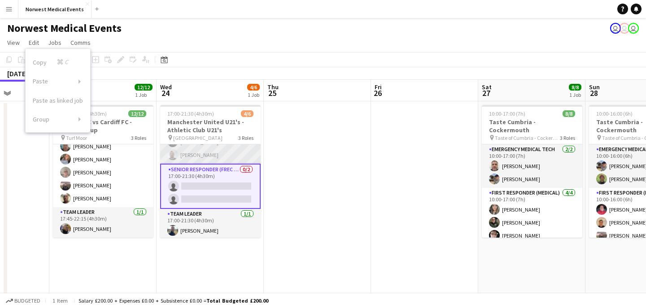
scroll to position [0, 0]
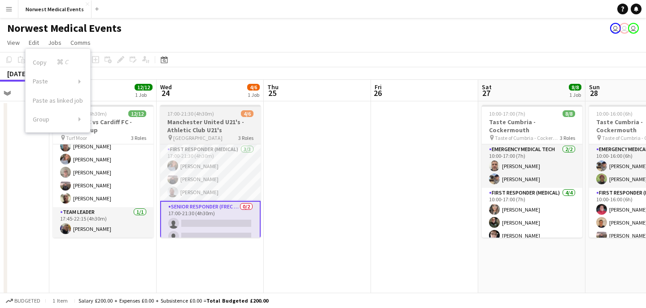
click at [213, 130] on h3 "Manchester United U21's - Athletic Club U21's" at bounding box center [210, 126] width 101 height 16
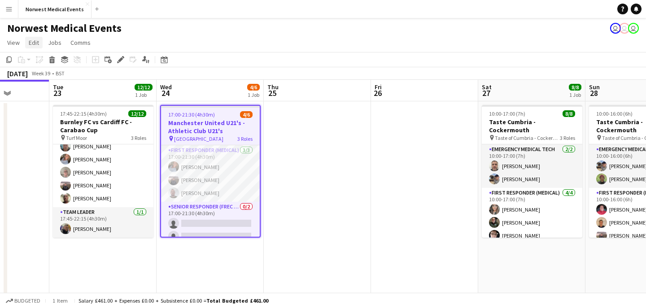
click at [32, 44] on span "Edit" at bounding box center [34, 43] width 10 height 8
click at [33, 44] on span "Edit" at bounding box center [34, 43] width 10 height 8
click at [197, 127] on h3 "Manchester United U21's - Athletic Club U21's" at bounding box center [210, 127] width 99 height 16
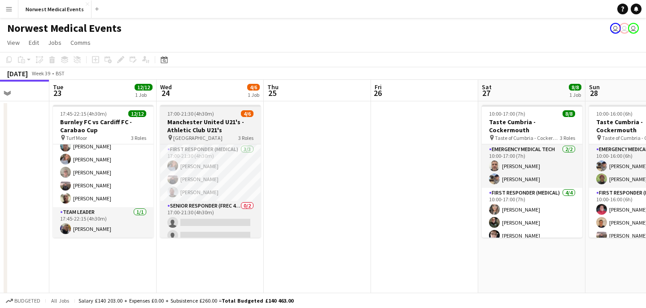
click at [198, 127] on h3 "Manchester United U21's - Athletic Club U21's" at bounding box center [210, 126] width 101 height 16
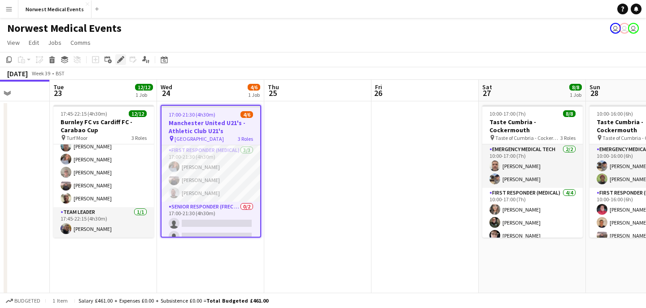
click at [119, 61] on icon at bounding box center [120, 59] width 5 height 5
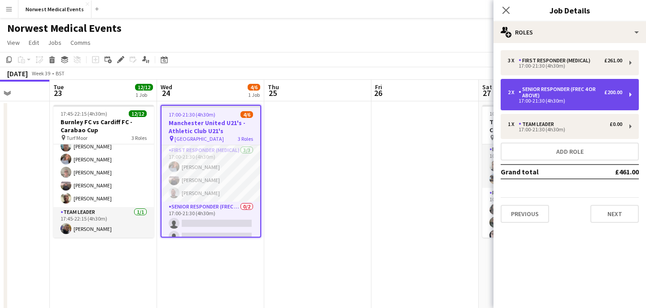
click at [561, 95] on div "Senior Responder (FREC 4 or Above)" at bounding box center [562, 92] width 86 height 13
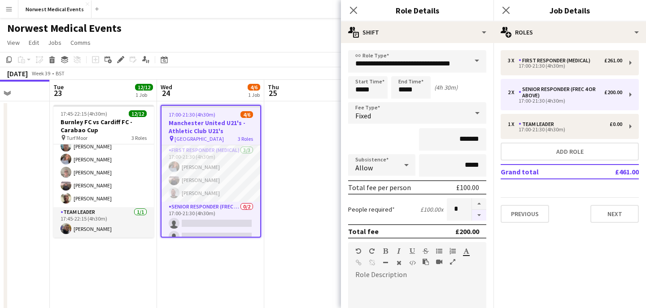
click at [480, 214] on button "button" at bounding box center [479, 215] width 14 height 11
type input "*"
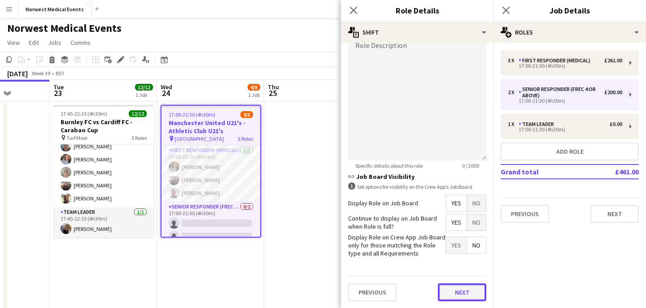
click at [466, 293] on button "Next" at bounding box center [462, 293] width 48 height 18
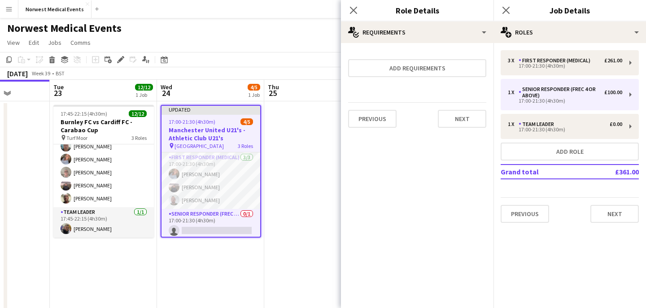
scroll to position [0, 0]
click at [465, 125] on button "Next" at bounding box center [462, 119] width 48 height 18
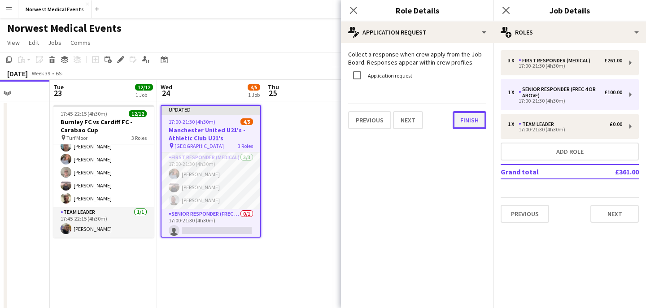
click at [466, 121] on button "Finish" at bounding box center [470, 120] width 34 height 18
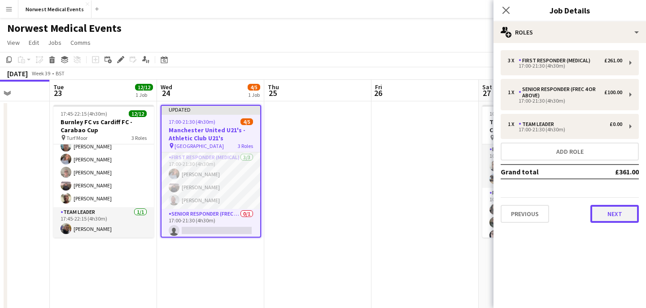
click at [610, 215] on button "Next" at bounding box center [615, 214] width 48 height 18
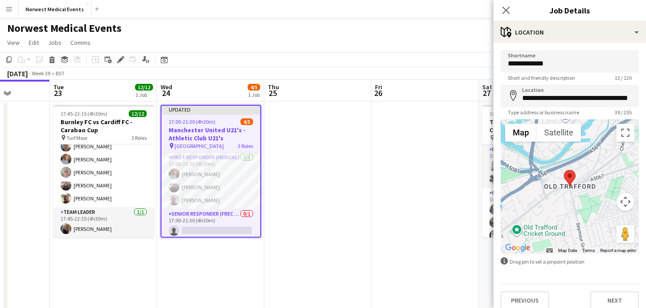
scroll to position [9, 0]
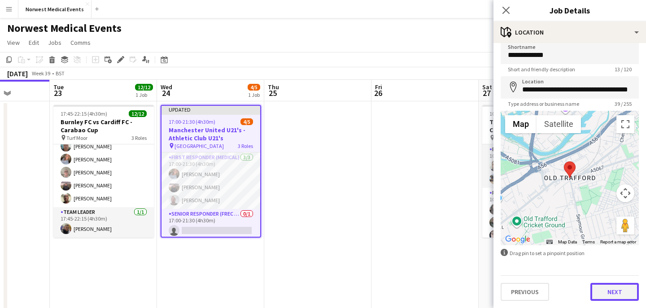
click at [614, 286] on button "Next" at bounding box center [615, 292] width 48 height 18
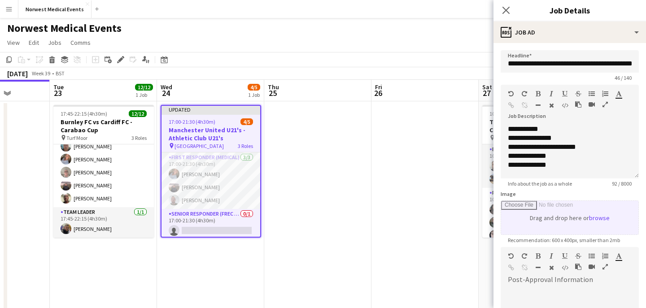
scroll to position [135, 0]
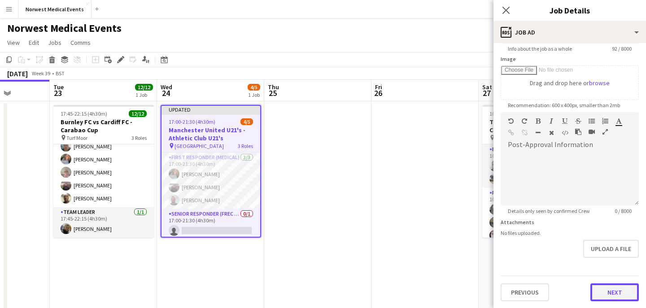
click at [608, 285] on button "Next" at bounding box center [615, 293] width 48 height 18
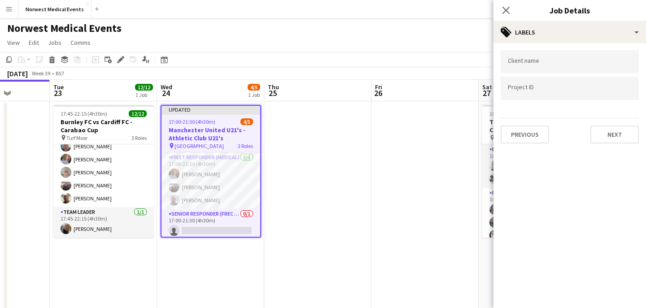
scroll to position [0, 0]
click at [614, 126] on button "Next" at bounding box center [615, 135] width 48 height 18
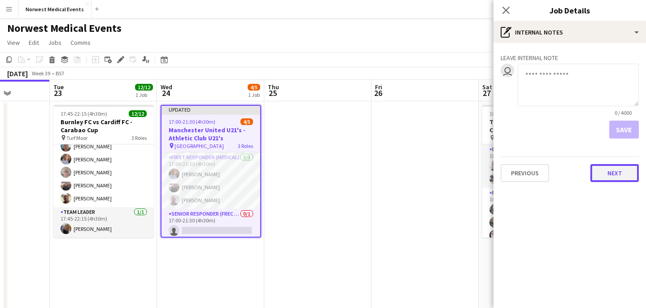
click at [618, 176] on button "Next" at bounding box center [615, 173] width 48 height 18
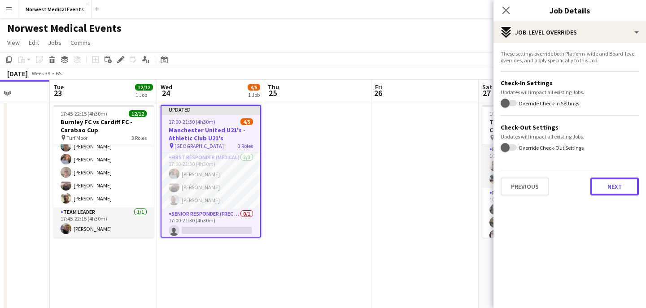
click at [613, 192] on button "Next" at bounding box center [615, 187] width 48 height 18
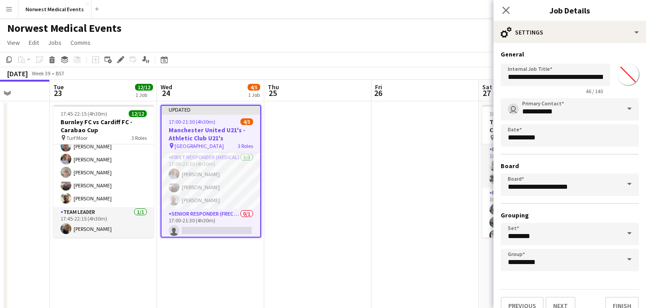
scroll to position [14, 0]
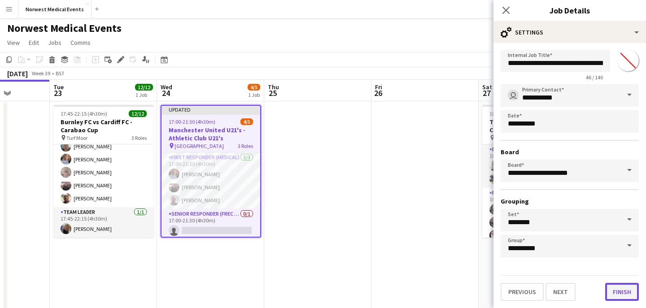
click at [622, 298] on button "Finish" at bounding box center [622, 292] width 34 height 18
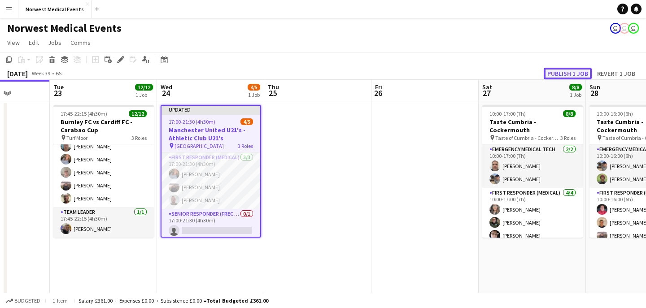
click at [561, 72] on button "Publish 1 job" at bounding box center [568, 74] width 48 height 12
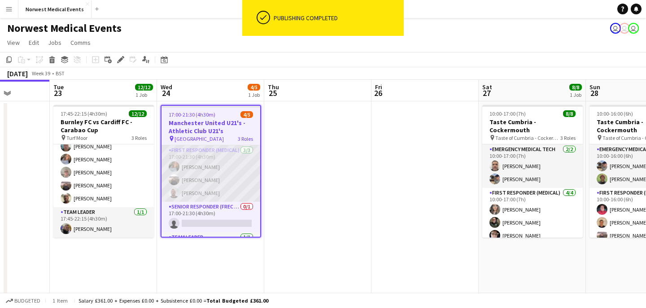
scroll to position [26, 0]
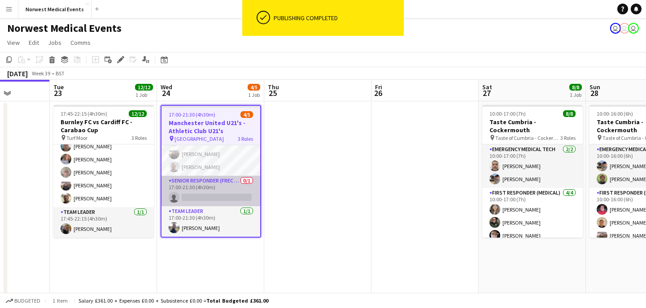
click at [218, 187] on app-card-role "Senior Responder (FREC 4 or Above) 0/1 17:00-21:30 (4h30m) single-neutral-actio…" at bounding box center [211, 191] width 99 height 31
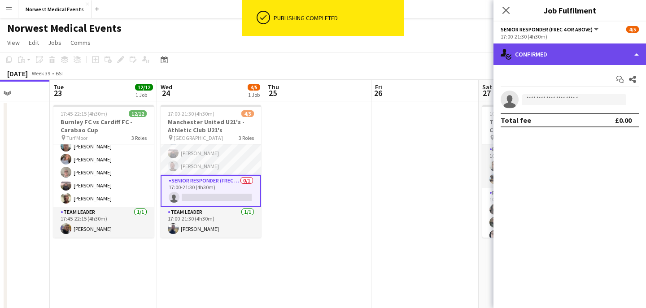
click at [560, 52] on div "single-neutral-actions-check-2 Confirmed" at bounding box center [570, 55] width 153 height 22
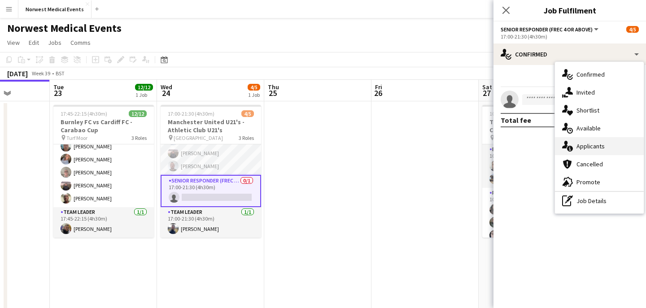
click at [597, 144] on span "Applicants" at bounding box center [591, 146] width 28 height 8
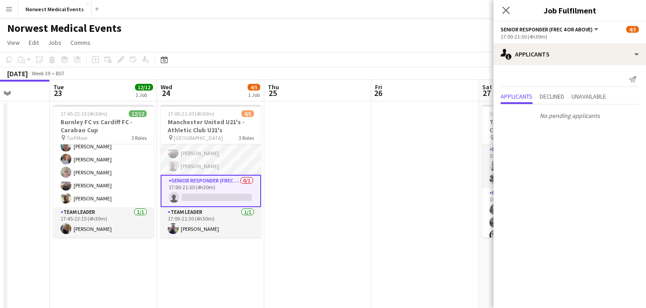
click at [505, 13] on icon "Close pop-in" at bounding box center [506, 10] width 7 height 7
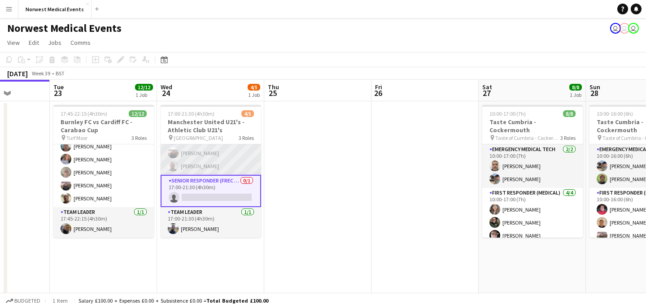
scroll to position [0, 0]
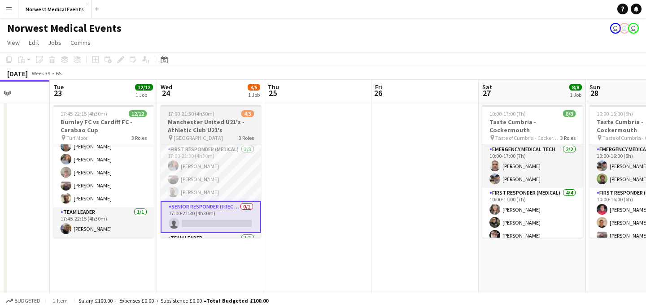
click at [200, 119] on h3 "Manchester United U21's - Athletic Club U21's" at bounding box center [211, 126] width 101 height 16
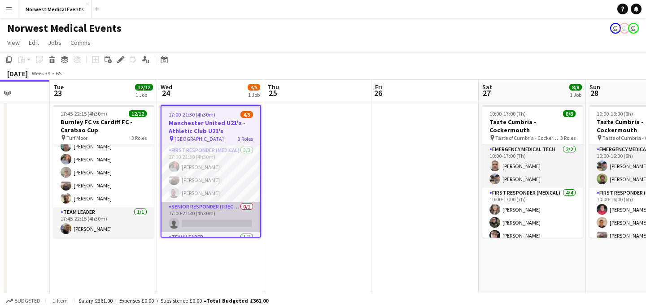
click at [219, 214] on app-card-role "Senior Responder (FREC 4 or Above) 0/1 17:00-21:30 (4h30m) single-neutral-actio…" at bounding box center [211, 217] width 99 height 31
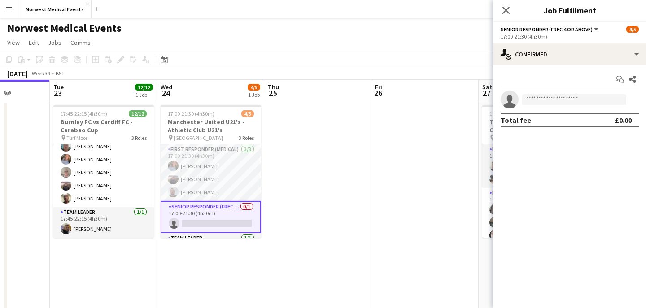
click at [566, 93] on app-invite-slot "single-neutral-actions" at bounding box center [570, 100] width 153 height 18
click at [555, 102] on input at bounding box center [574, 99] width 104 height 11
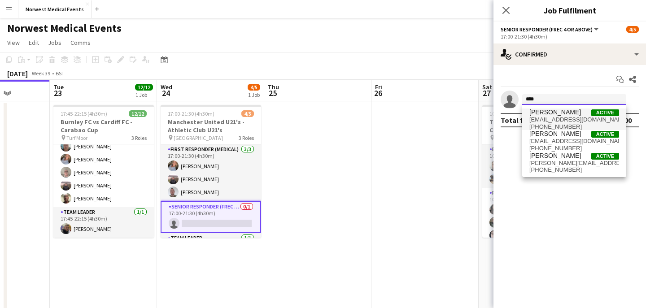
type input "****"
click at [560, 112] on span "[PERSON_NAME]" at bounding box center [556, 113] width 52 height 8
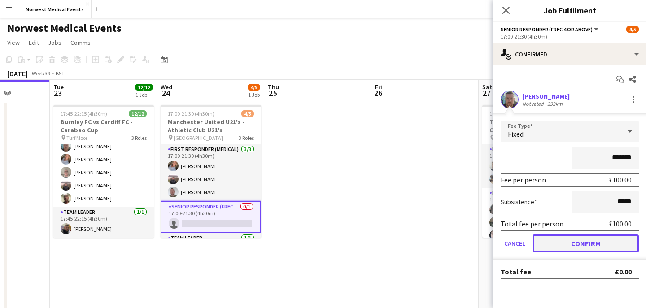
click at [585, 246] on button "Confirm" at bounding box center [586, 244] width 106 height 18
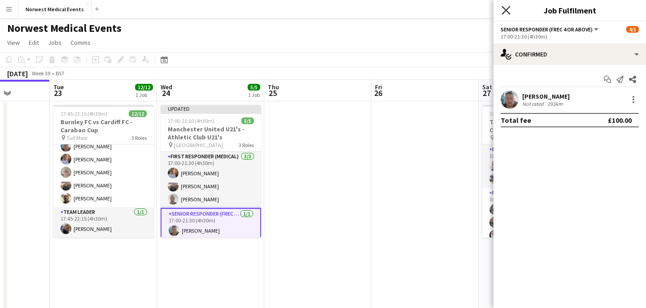
click at [509, 9] on icon "Close pop-in" at bounding box center [506, 10] width 9 height 9
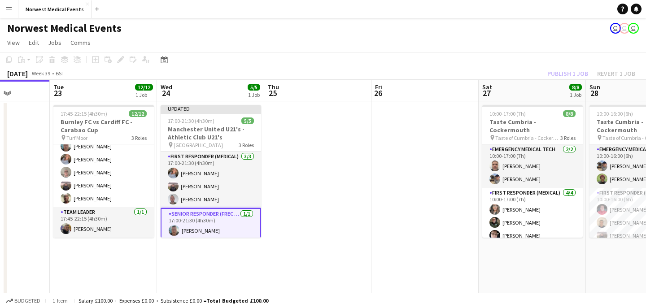
click at [570, 73] on div "Publish 1 job Revert 1 job" at bounding box center [592, 74] width 110 height 12
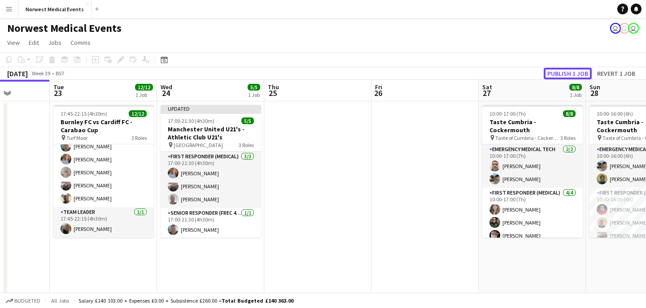
click at [570, 73] on button "Publish 1 job" at bounding box center [568, 74] width 48 height 12
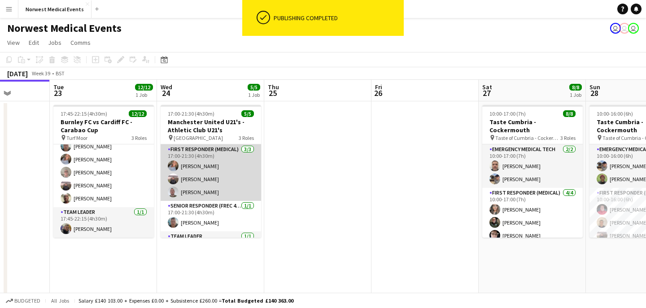
scroll to position [10, 0]
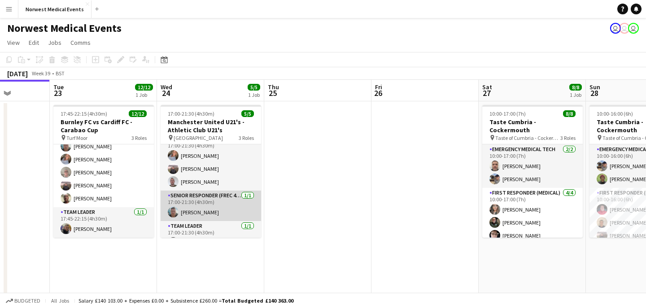
click at [221, 205] on app-card-role "Senior Responder (FREC 4 or Above) [DATE] 17:00-21:30 (4h30m) [PERSON_NAME]" at bounding box center [211, 206] width 101 height 31
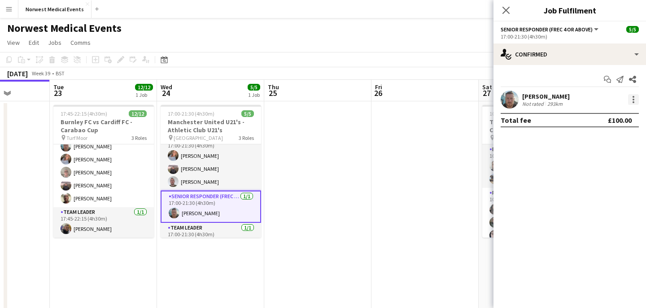
click at [631, 101] on div at bounding box center [633, 99] width 11 height 11
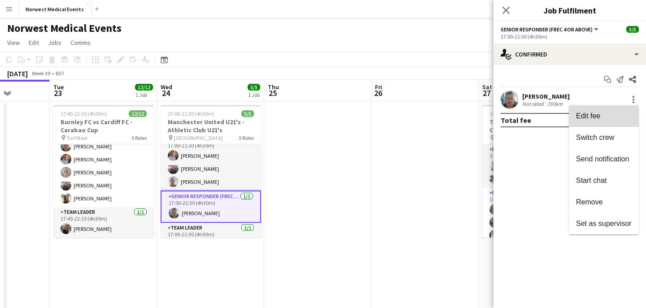
click at [603, 123] on button "Edit fee" at bounding box center [604, 116] width 70 height 22
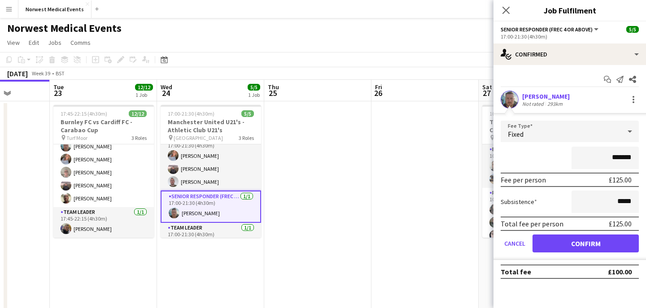
type input "*******"
click at [593, 247] on button "Confirm" at bounding box center [586, 244] width 106 height 18
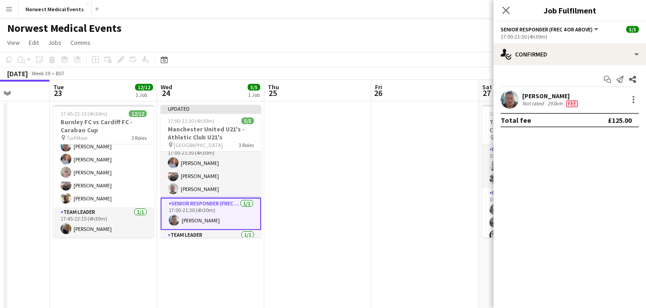
click at [504, 7] on icon "Close pop-in" at bounding box center [506, 10] width 7 height 7
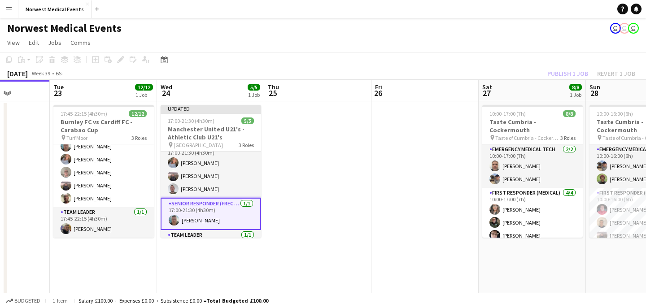
click at [559, 75] on div "Publish 1 job Revert 1 job" at bounding box center [592, 74] width 110 height 12
click at [559, 74] on button "Publish 1 job" at bounding box center [568, 74] width 48 height 12
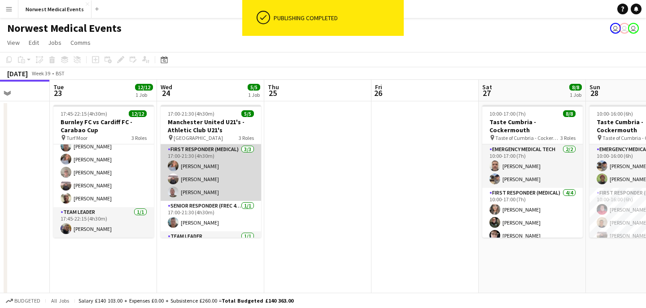
scroll to position [24, 0]
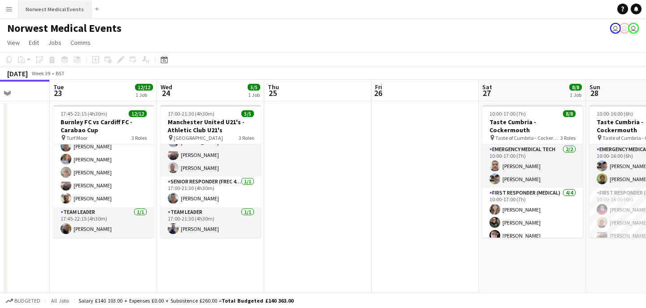
click at [52, 14] on button "Norwest Medical Events Close" at bounding box center [54, 9] width 73 height 18
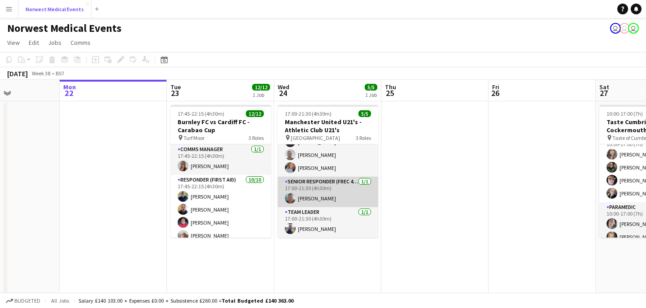
scroll to position [0, 0]
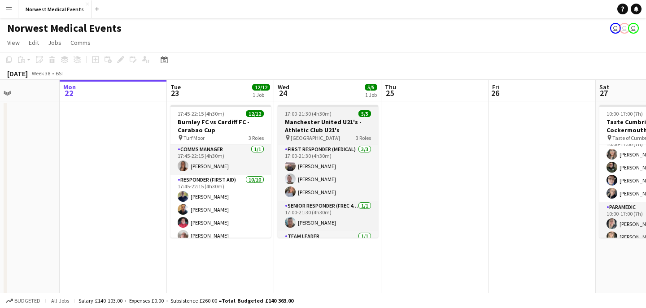
click at [331, 131] on h3 "Manchester United U21's - Athletic Club U21's" at bounding box center [328, 126] width 101 height 16
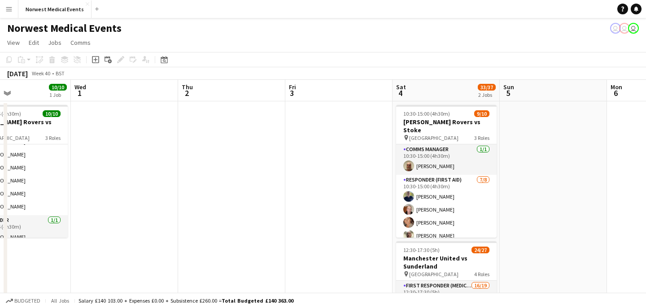
scroll to position [0, 288]
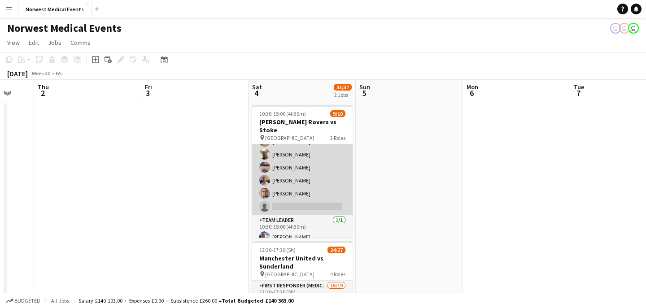
click at [308, 182] on app-card-role "Responder (First Aid) [DATE] 10:30-15:00 (4h30m) [PERSON_NAME] [PERSON_NAME] [P…" at bounding box center [302, 155] width 101 height 122
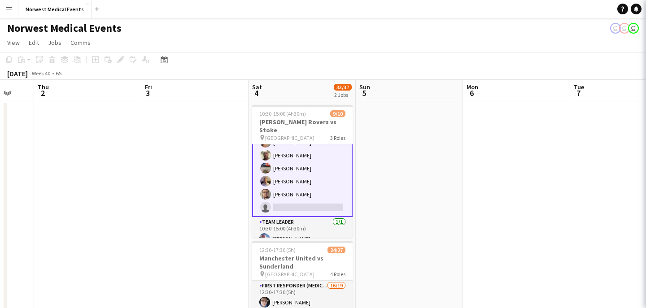
scroll to position [82, 0]
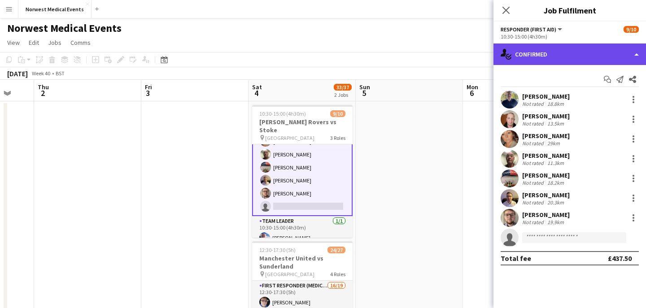
click at [545, 53] on div "single-neutral-actions-check-2 Confirmed" at bounding box center [570, 55] width 153 height 22
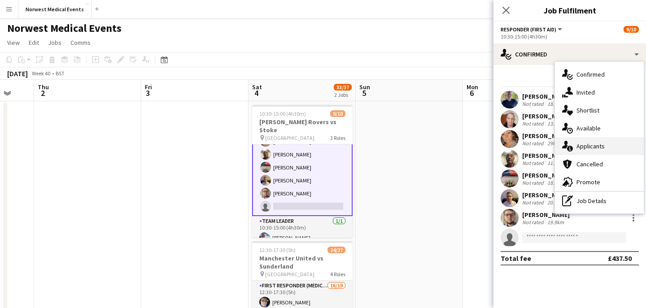
click at [591, 154] on div "single-neutral-actions-information Applicants" at bounding box center [599, 146] width 89 height 18
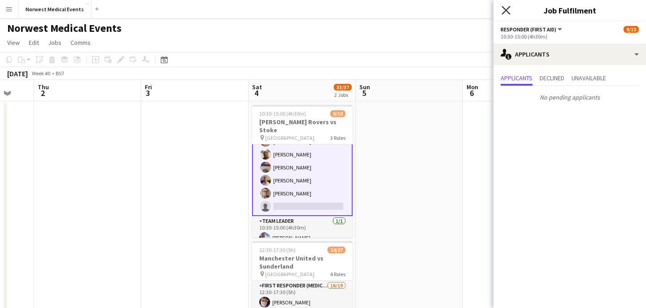
click at [507, 11] on icon at bounding box center [506, 10] width 9 height 9
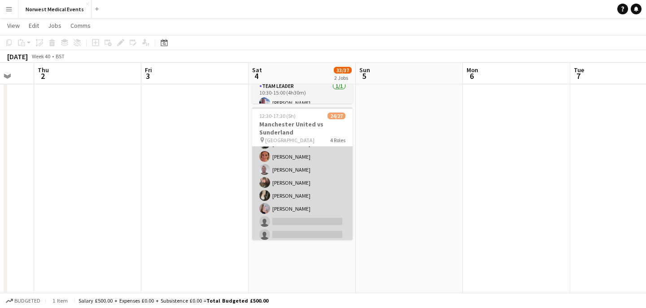
scroll to position [204, 0]
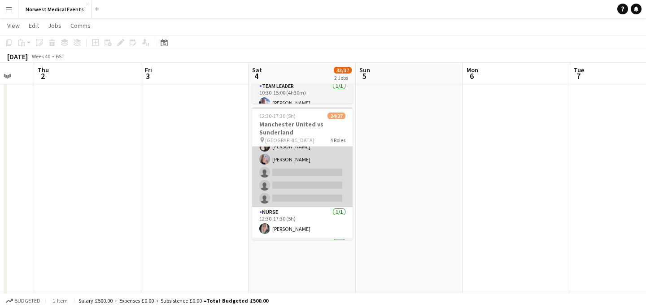
click at [314, 184] on app-card-role "First Responder (Medical) 16/19 12:30-17:30 (5h) [PERSON_NAME] [PERSON_NAME] [P…" at bounding box center [302, 75] width 101 height 265
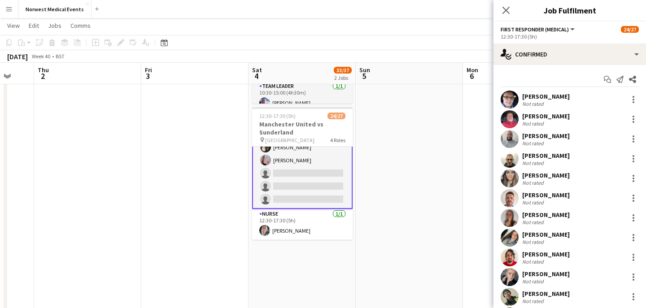
scroll to position [205, 0]
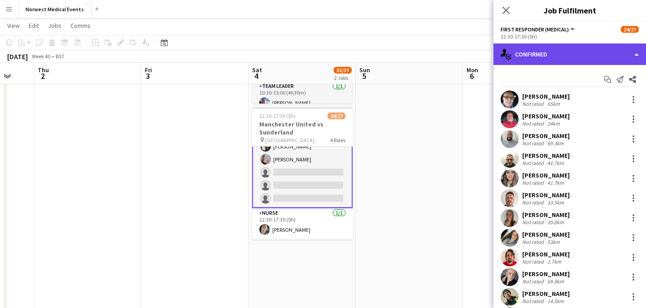
click at [596, 50] on div "single-neutral-actions-check-2 Confirmed" at bounding box center [570, 55] width 153 height 22
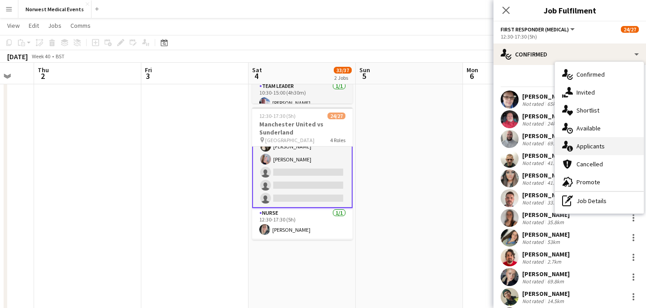
click at [586, 147] on span "Applicants" at bounding box center [591, 146] width 28 height 8
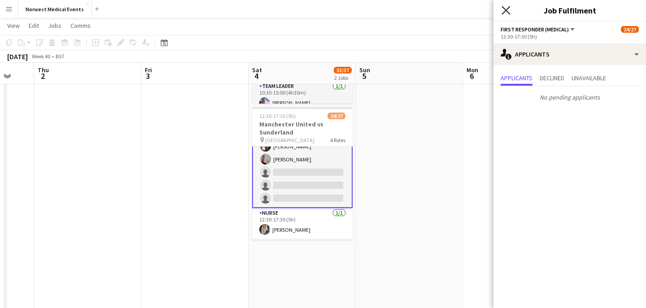
click at [509, 13] on icon at bounding box center [506, 10] width 9 height 9
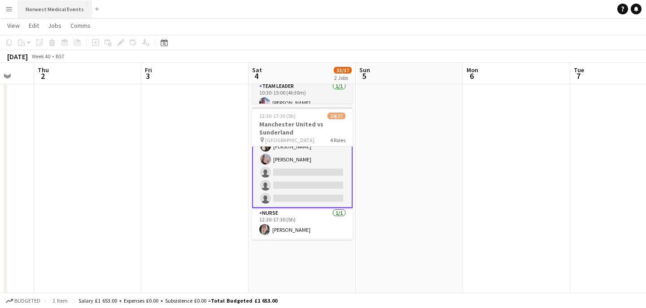
click at [57, 9] on button "Norwest Medical Events Close" at bounding box center [54, 9] width 73 height 18
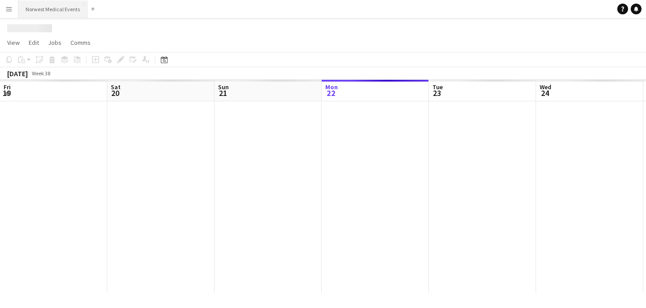
scroll to position [0, 215]
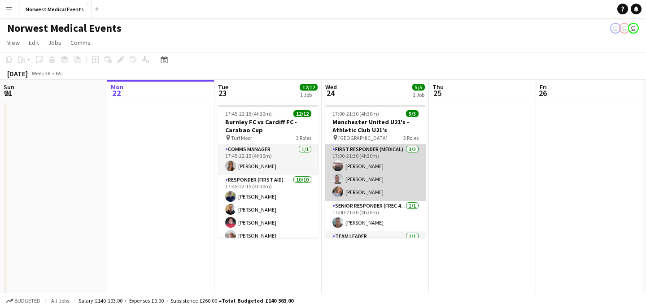
click at [377, 162] on app-card-role "First Responder (Medical) [DATE] 17:00-21:30 (4h30m) [PERSON_NAME] [PERSON_NAME…" at bounding box center [375, 173] width 101 height 57
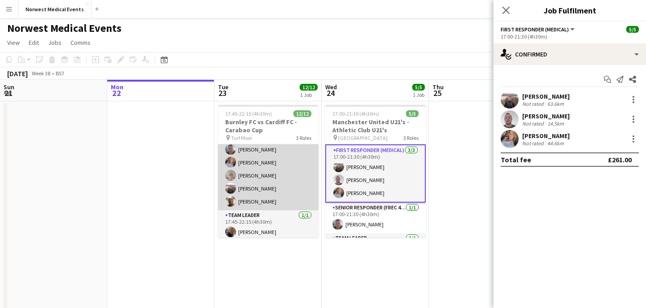
scroll to position [115, 0]
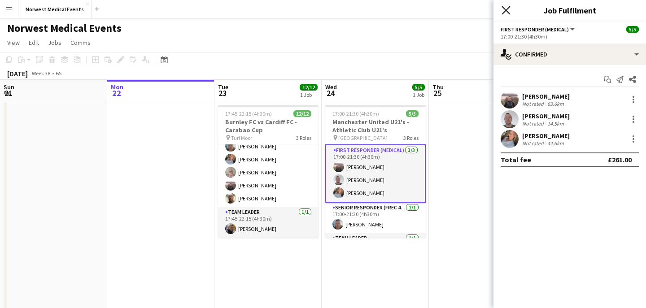
click at [509, 8] on icon "Close pop-in" at bounding box center [506, 10] width 9 height 9
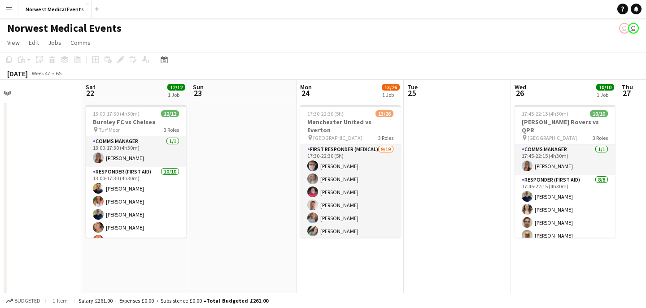
scroll to position [0, 457]
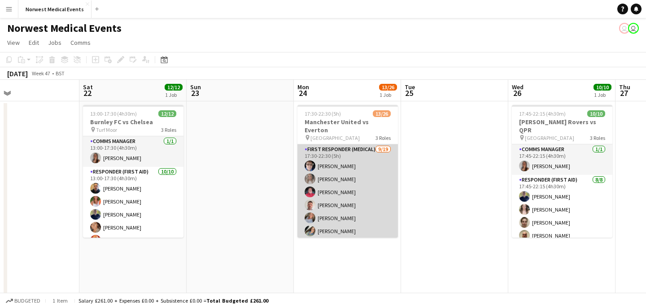
click at [368, 175] on app-card-role "First Responder (Medical) [DATE] 17:30-22:30 (5h) [PERSON_NAME] [PERSON_NAME] […" at bounding box center [348, 277] width 101 height 265
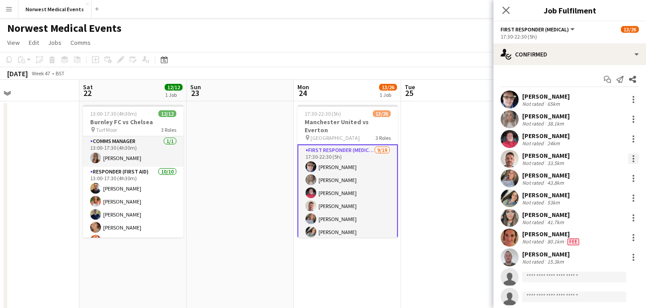
click at [634, 159] on div at bounding box center [634, 159] width 2 height 2
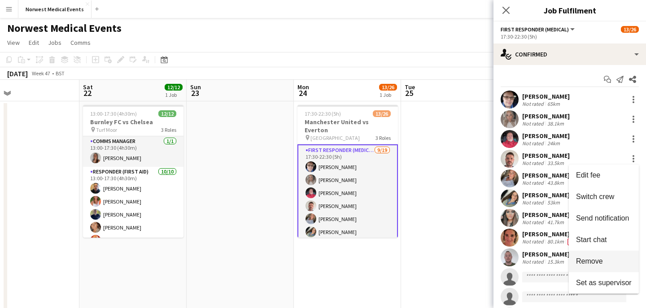
click at [602, 263] on span "Remove" at bounding box center [589, 262] width 27 height 8
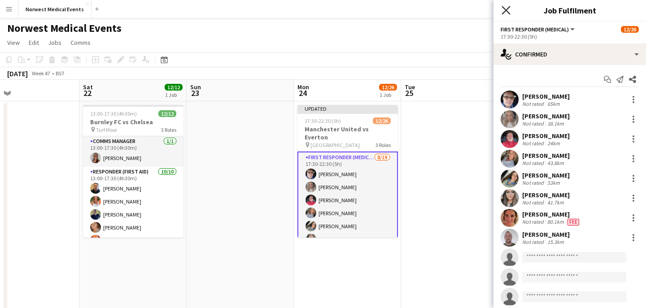
click at [506, 9] on icon "Close pop-in" at bounding box center [506, 10] width 9 height 9
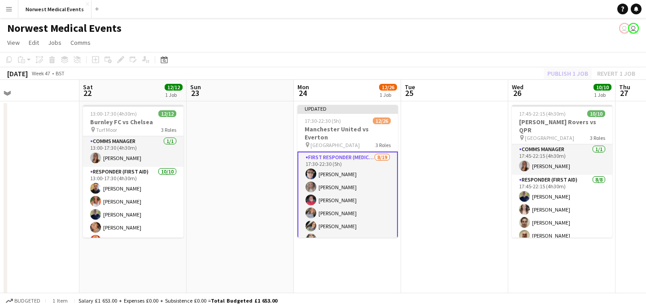
click at [568, 73] on div "Publish 1 job Revert 1 job" at bounding box center [592, 74] width 110 height 12
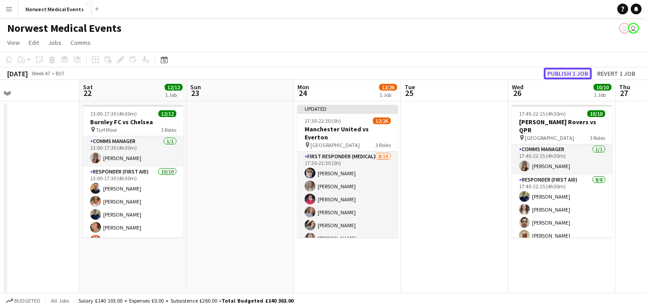
click at [568, 74] on button "Publish 1 job" at bounding box center [568, 74] width 48 height 12
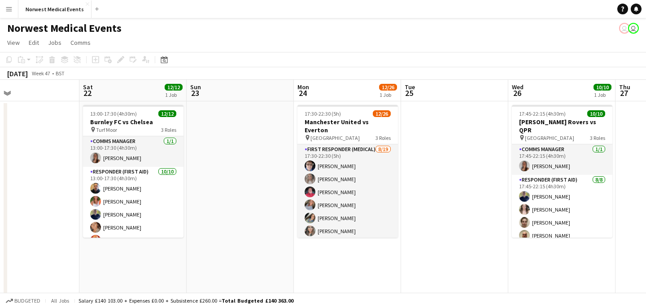
scroll to position [0, 184]
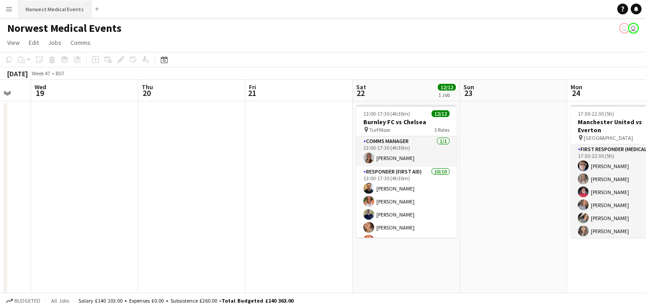
click at [54, 16] on button "Norwest Medical Events Close" at bounding box center [54, 9] width 73 height 18
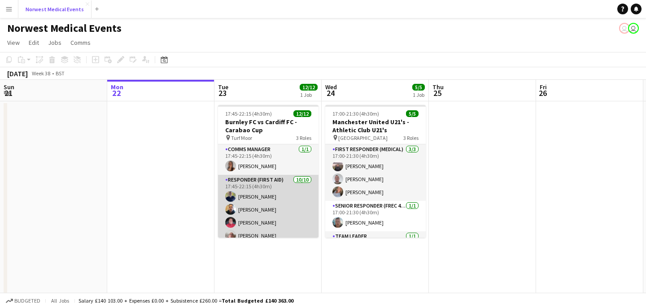
scroll to position [37, 0]
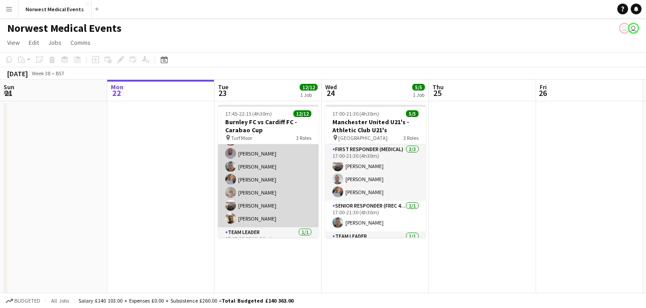
click at [286, 180] on app-card-role "Responder (First Aid) [DATE] 17:45-22:15 (4h30m) [PERSON_NAME] [PERSON_NAME] [P…" at bounding box center [268, 154] width 101 height 148
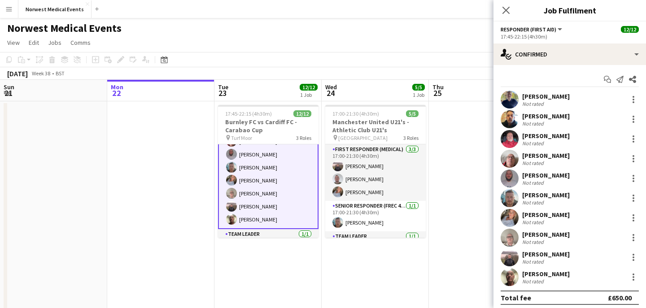
scroll to position [96, 0]
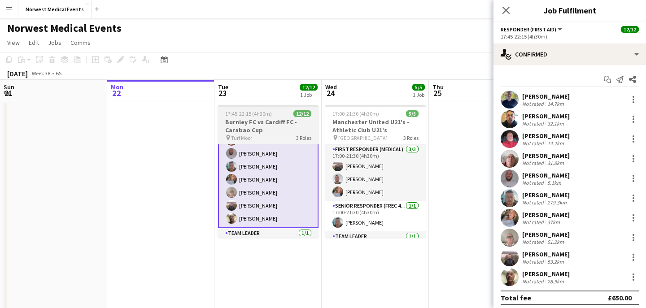
click at [260, 122] on h3 "Burnley FC vs Cardiff FC - Carabao Cup" at bounding box center [268, 126] width 101 height 16
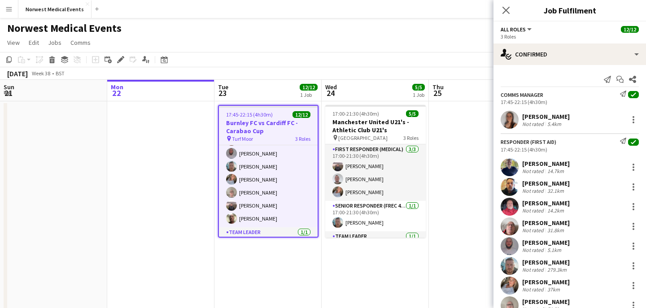
scroll to position [95, 0]
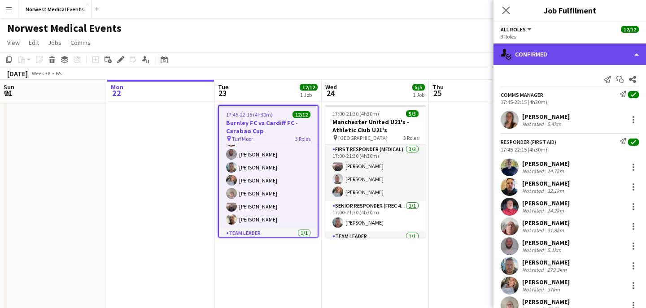
click at [605, 56] on div "single-neutral-actions-check-2 Confirmed" at bounding box center [570, 55] width 153 height 22
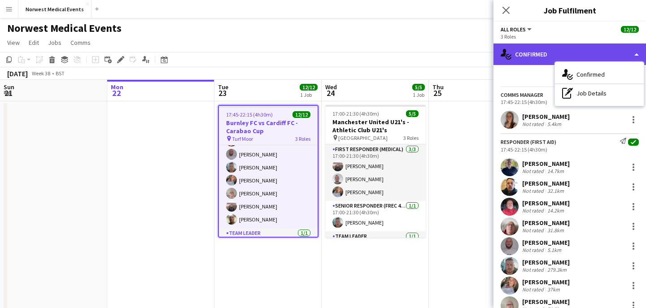
click at [614, 52] on div "single-neutral-actions-check-2 Confirmed" at bounding box center [570, 55] width 153 height 22
click at [637, 52] on div "single-neutral-actions-check-2 Confirmed" at bounding box center [570, 55] width 153 height 22
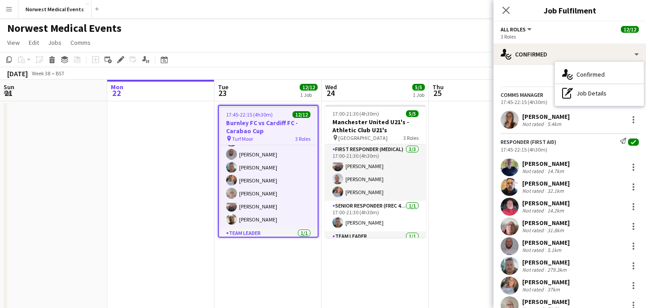
click at [526, 28] on span "All roles" at bounding box center [513, 29] width 25 height 7
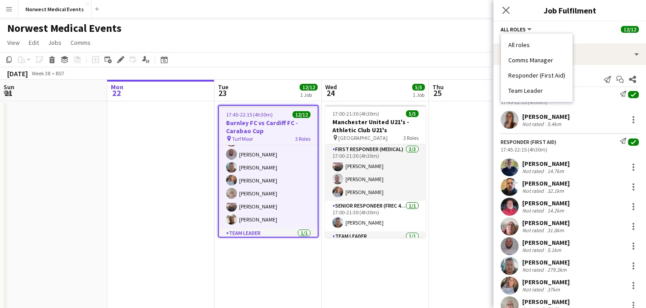
click at [525, 28] on span "All roles" at bounding box center [513, 29] width 25 height 7
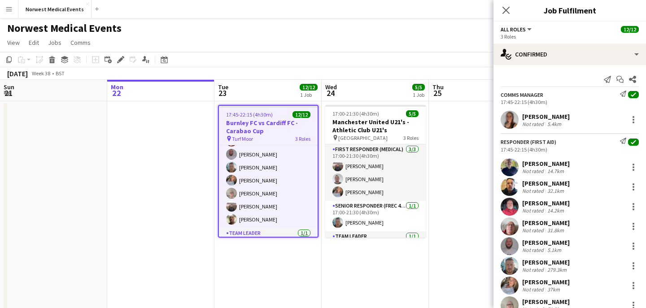
click at [264, 132] on h3 "Burnley FC vs Cardiff FC - Carabao Cup" at bounding box center [268, 127] width 99 height 16
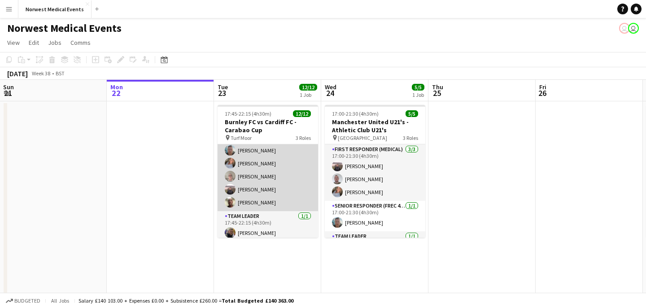
scroll to position [115, 0]
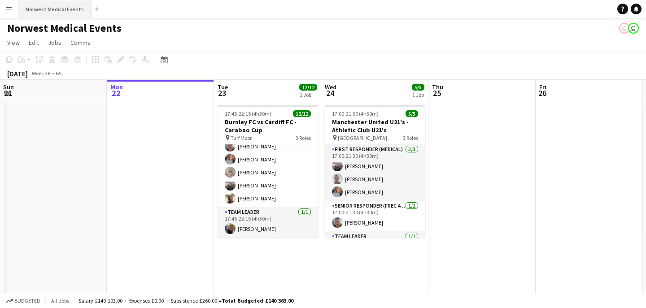
click at [63, 12] on button "Norwest Medical Events Close" at bounding box center [54, 9] width 73 height 18
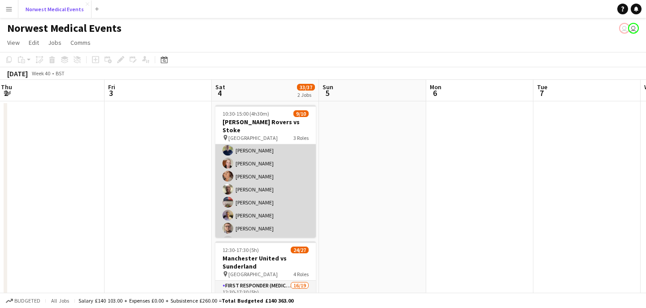
scroll to position [81, 0]
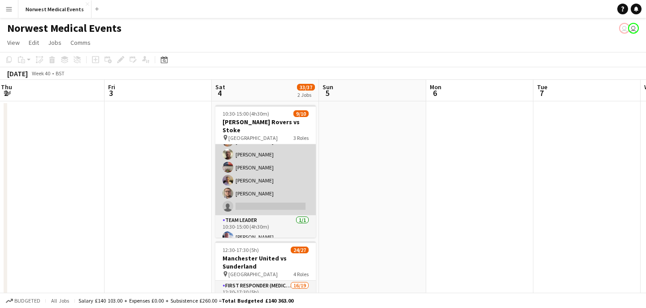
click at [285, 193] on app-card-role "Responder (First Aid) [DATE] 10:30-15:00 (4h30m) [PERSON_NAME] [PERSON_NAME] [P…" at bounding box center [265, 155] width 101 height 122
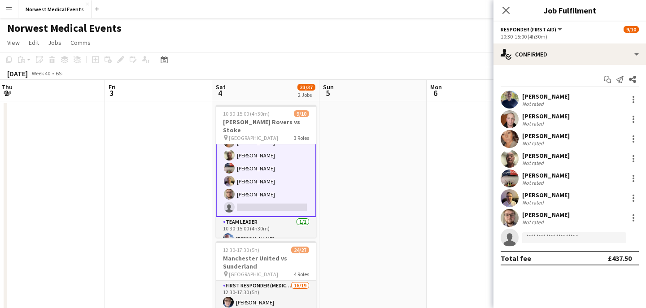
scroll to position [82, 0]
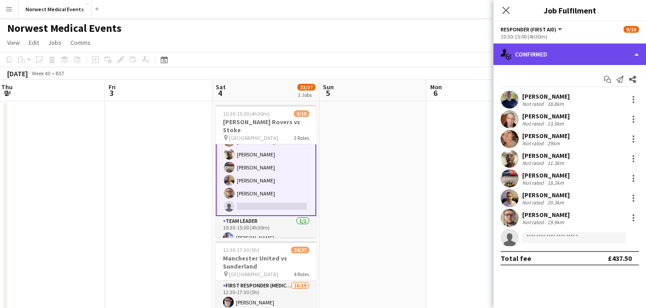
click at [548, 45] on div "single-neutral-actions-check-2 Confirmed" at bounding box center [570, 55] width 153 height 22
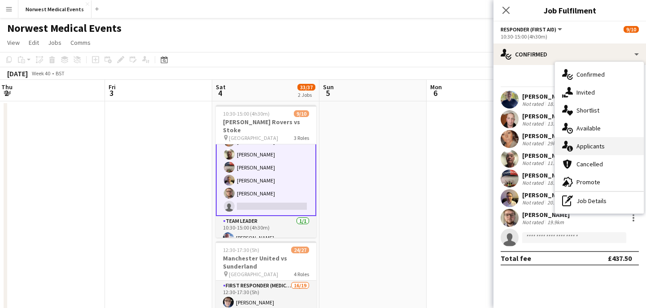
click at [594, 143] on span "Applicants" at bounding box center [591, 146] width 28 height 8
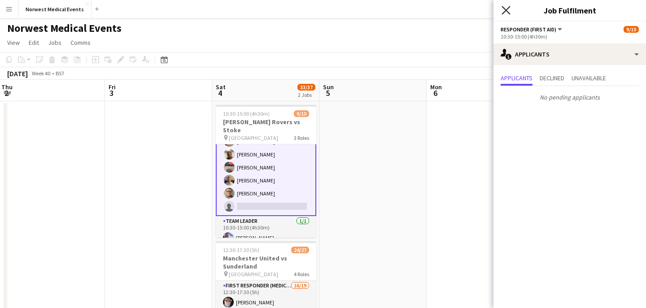
click at [508, 13] on icon at bounding box center [506, 10] width 9 height 9
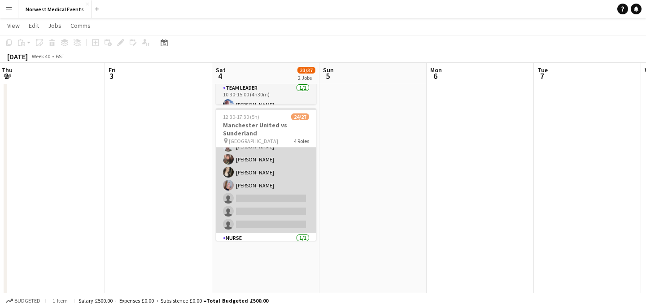
scroll to position [195, 0]
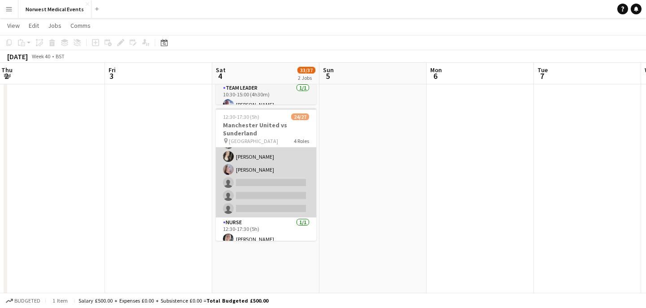
click at [281, 180] on app-card-role "First Responder (Medical) 16/19 12:30-17:30 (5h) [PERSON_NAME] [PERSON_NAME] [P…" at bounding box center [266, 85] width 101 height 265
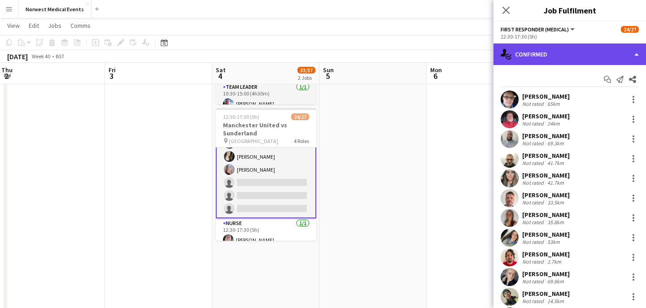
click at [536, 51] on div "single-neutral-actions-check-2 Confirmed" at bounding box center [570, 55] width 153 height 22
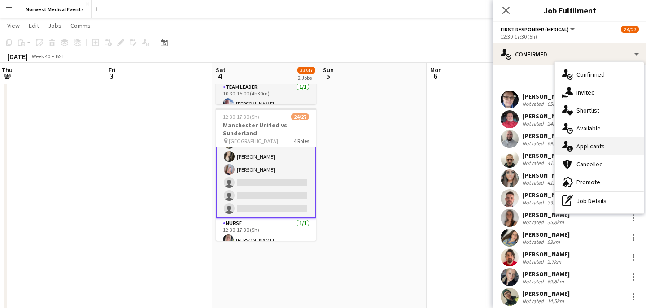
click at [601, 149] on span "Applicants" at bounding box center [591, 146] width 28 height 8
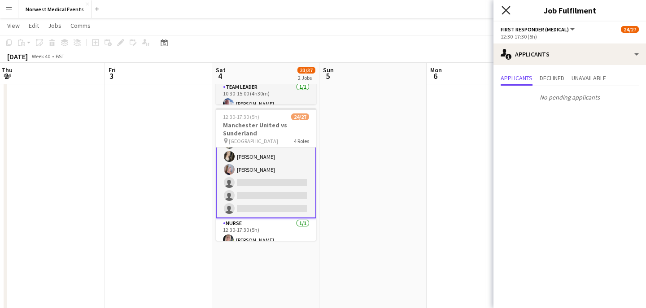
click at [507, 9] on icon at bounding box center [506, 10] width 9 height 9
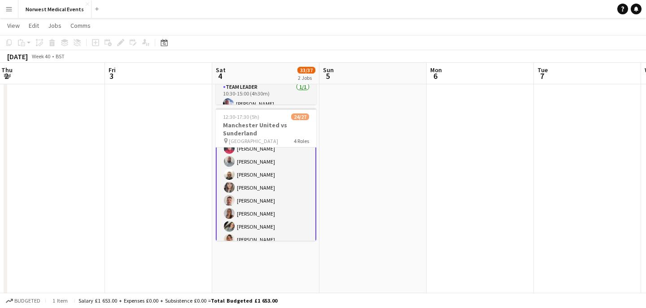
scroll to position [0, 0]
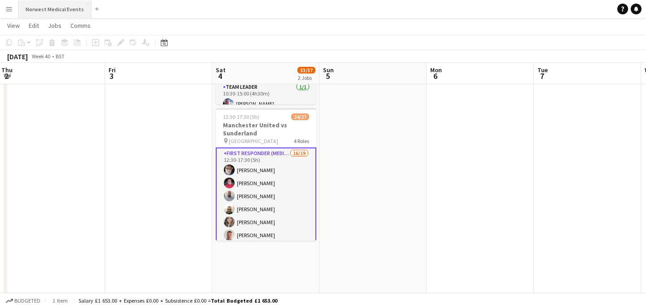
click at [70, 11] on button "Norwest Medical Events Close" at bounding box center [54, 9] width 73 height 18
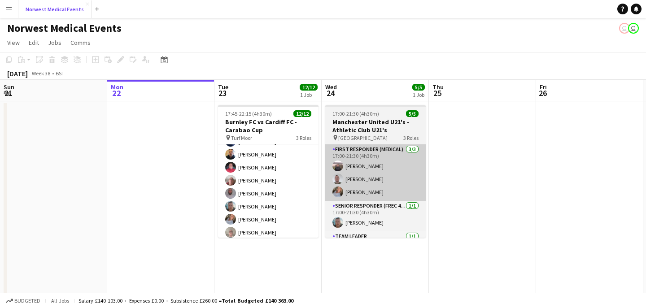
scroll to position [38, 0]
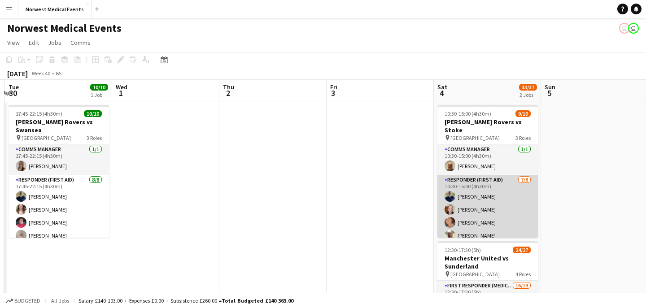
click at [463, 190] on app-card-role "Responder (First Aid) [DATE] 10:30-15:00 (4h30m) [PERSON_NAME] [PERSON_NAME] [P…" at bounding box center [488, 236] width 101 height 122
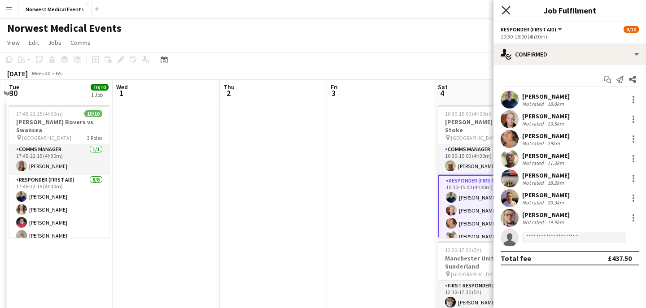
click at [507, 8] on icon "Close pop-in" at bounding box center [506, 10] width 9 height 9
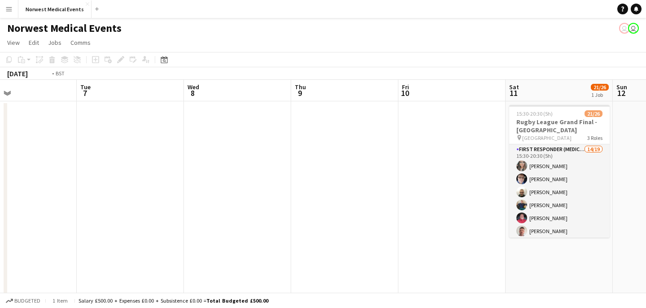
scroll to position [0, 346]
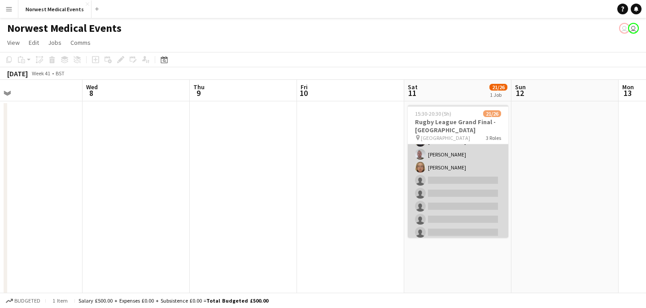
click at [475, 178] on app-card-role "First Responder (Medical) 14/19 15:30-20:30 (5h) [PERSON_NAME] [PERSON_NAME] [P…" at bounding box center [458, 109] width 101 height 265
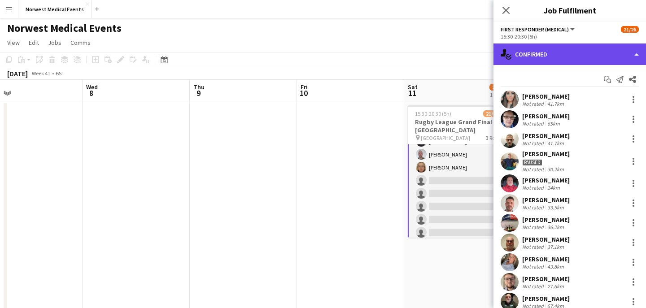
click at [559, 58] on div "single-neutral-actions-check-2 Confirmed" at bounding box center [570, 55] width 153 height 22
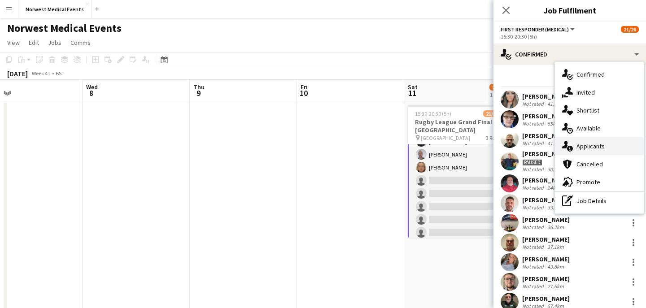
click at [591, 141] on div "single-neutral-actions-information Applicants" at bounding box center [599, 146] width 89 height 18
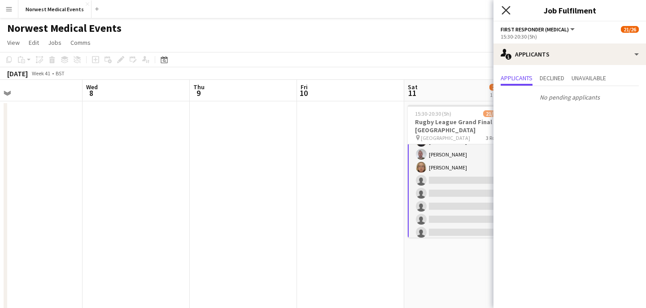
click at [505, 10] on icon at bounding box center [506, 10] width 9 height 9
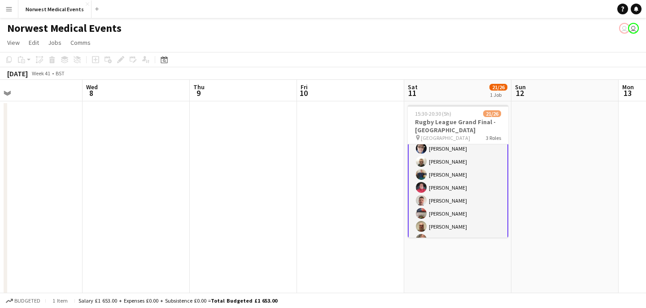
scroll to position [0, 0]
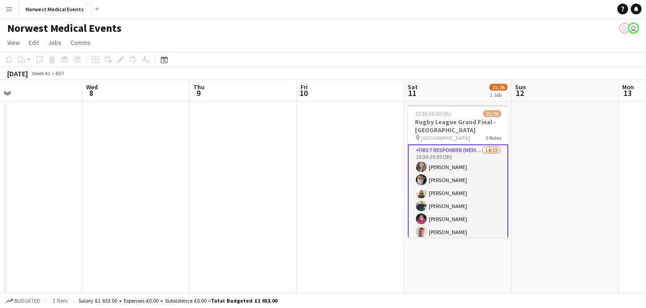
click at [482, 209] on app-card-role "First Responder (Medical) 14/19 15:30-20:30 (5h) [PERSON_NAME] [PERSON_NAME] [P…" at bounding box center [458, 278] width 101 height 267
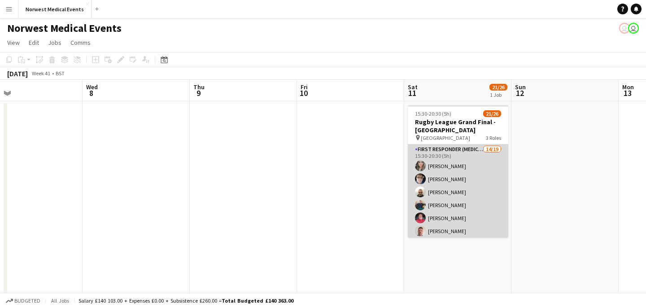
click at [478, 202] on app-card-role "First Responder (Medical) 14/19 15:30-20:30 (5h) [PERSON_NAME] [PERSON_NAME] [P…" at bounding box center [458, 277] width 101 height 265
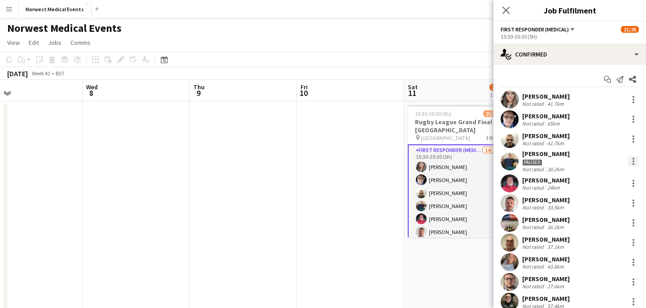
click at [636, 160] on div at bounding box center [633, 161] width 11 height 11
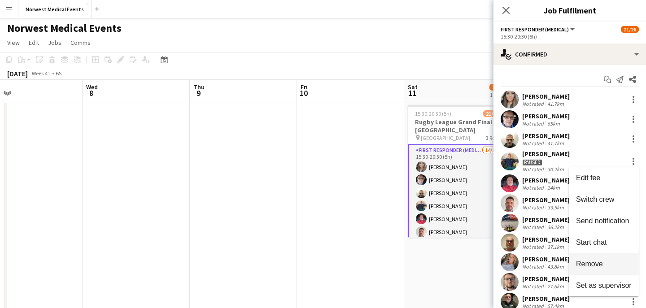
click at [606, 259] on button "Remove" at bounding box center [604, 265] width 70 height 22
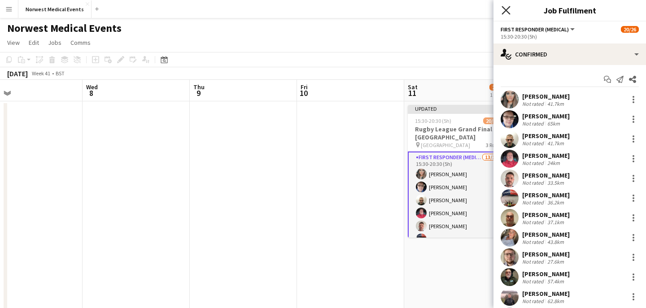
click at [507, 9] on icon "Close pop-in" at bounding box center [506, 10] width 9 height 9
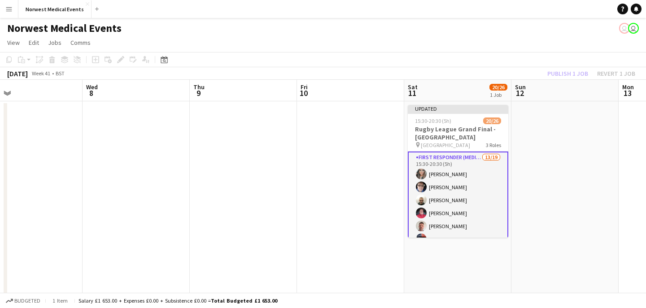
click at [575, 75] on div "Publish 1 job Revert 1 job" at bounding box center [592, 74] width 110 height 12
click at [575, 75] on button "Publish 1 job" at bounding box center [568, 74] width 48 height 12
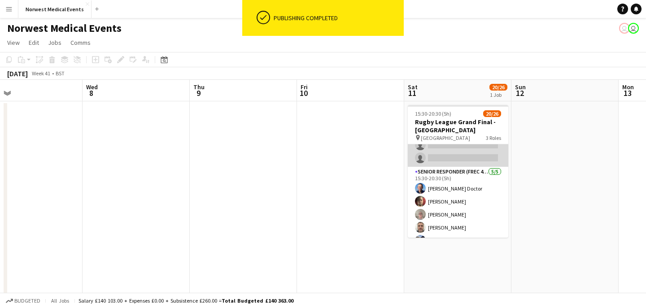
scroll to position [298, 0]
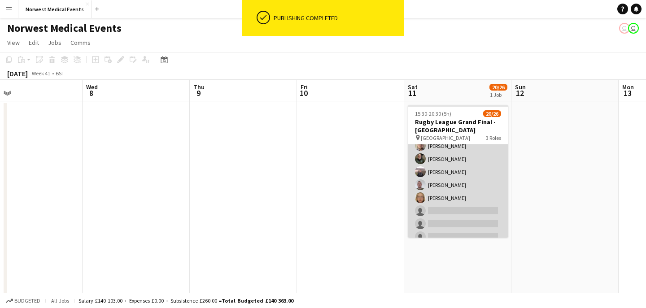
click at [474, 175] on app-card-role "First Responder (Medical) 13/19 15:30-20:30 (5h) [PERSON_NAME] [PERSON_NAME] [P…" at bounding box center [458, 152] width 101 height 265
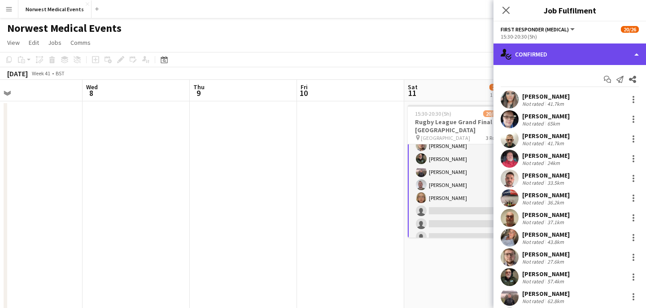
click at [569, 46] on div "single-neutral-actions-check-2 Confirmed" at bounding box center [570, 55] width 153 height 22
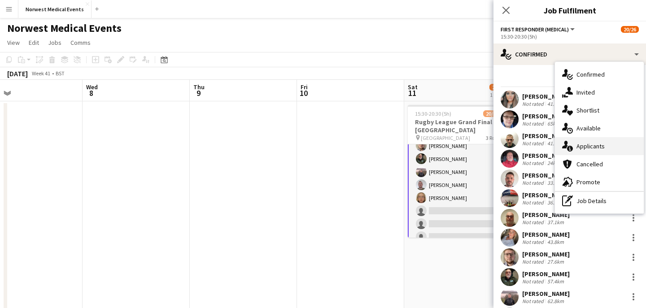
click at [604, 145] on span "Applicants" at bounding box center [591, 146] width 28 height 8
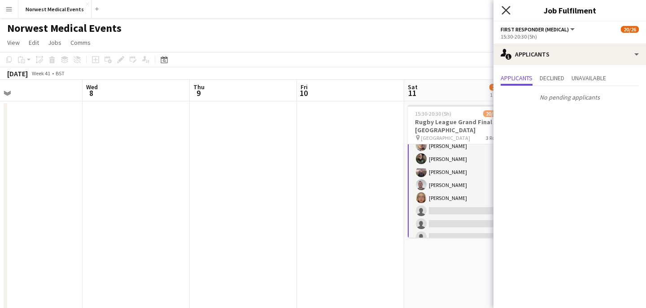
click at [504, 8] on icon at bounding box center [506, 10] width 9 height 9
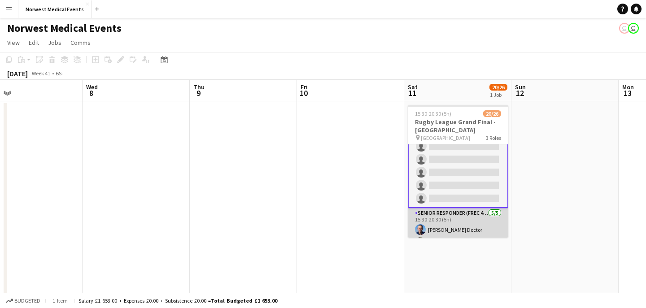
scroll to position [195, 0]
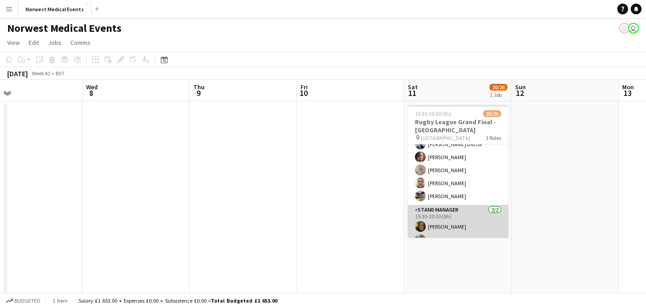
click at [474, 220] on app-card-role "Stand Manager [DATE] 15:30-20:30 (5h) [PERSON_NAME]-[PERSON_NAME]" at bounding box center [458, 227] width 101 height 44
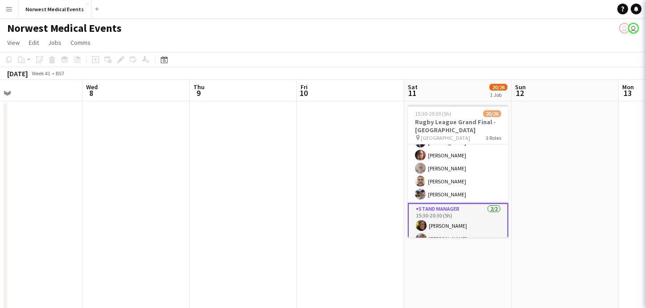
scroll to position [287, 0]
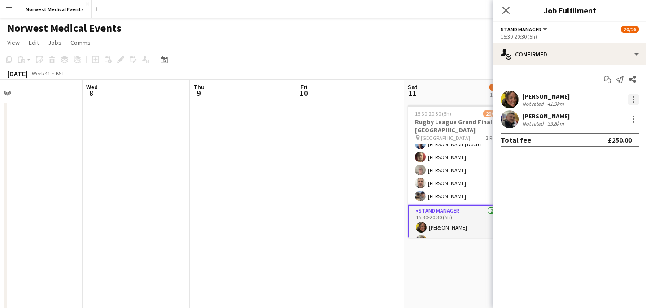
click at [635, 98] on div at bounding box center [633, 99] width 11 height 11
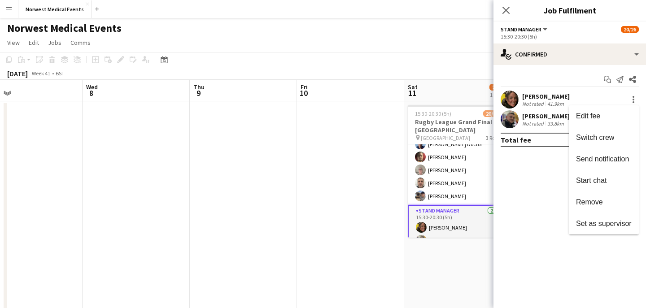
click at [506, 13] on div at bounding box center [323, 154] width 646 height 308
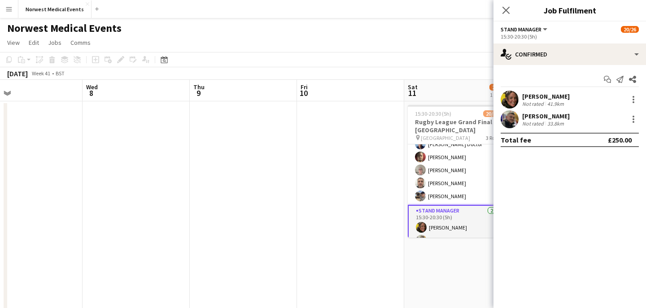
click at [506, 13] on icon "Close pop-in" at bounding box center [506, 10] width 7 height 7
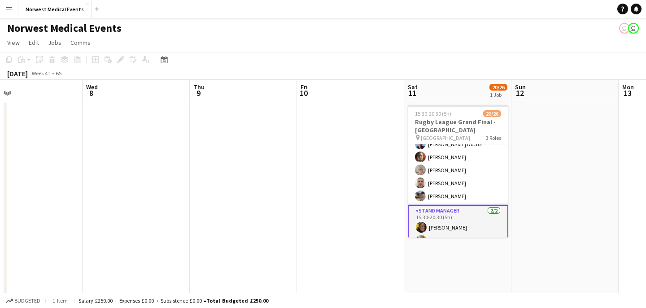
click at [475, 219] on app-card-role "Stand Manager [DATE] 15:30-20:30 (5h) [PERSON_NAME]-[PERSON_NAME]" at bounding box center [458, 227] width 101 height 45
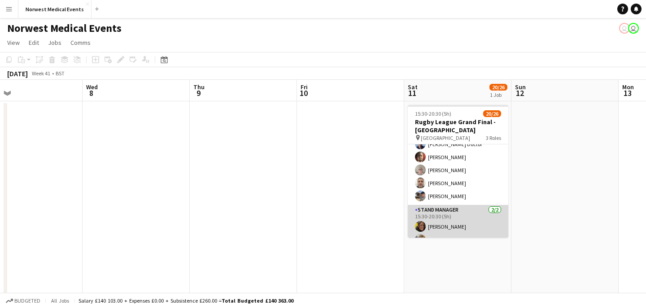
click at [474, 222] on app-card-role "Stand Manager [DATE] 15:30-20:30 (5h) [PERSON_NAME]-[PERSON_NAME]" at bounding box center [458, 227] width 101 height 44
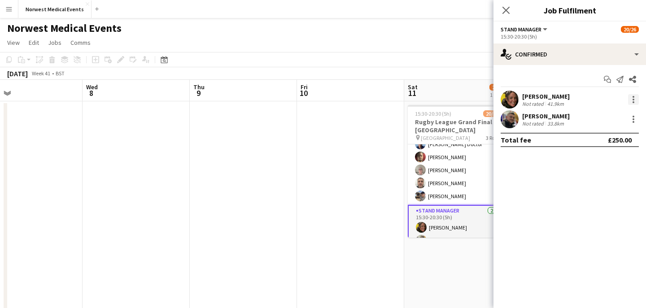
click at [631, 100] on div at bounding box center [633, 99] width 11 height 11
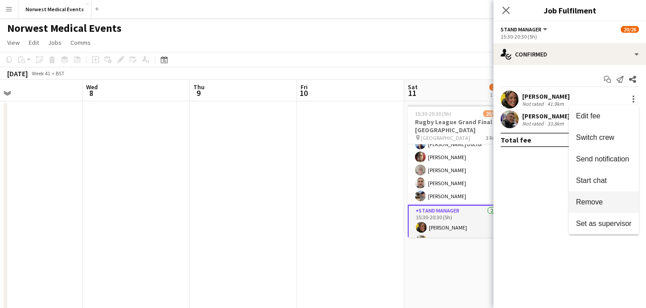
click at [607, 205] on span "Remove" at bounding box center [604, 202] width 56 height 8
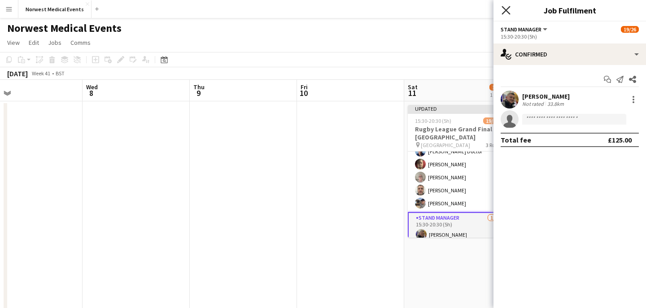
click at [508, 6] on icon "Close pop-in" at bounding box center [506, 10] width 9 height 9
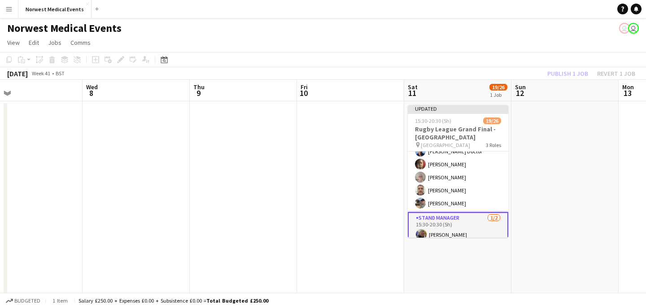
click at [565, 75] on div "Publish 1 job Revert 1 job" at bounding box center [592, 74] width 110 height 12
click at [565, 75] on button "Publish 1 job" at bounding box center [568, 74] width 48 height 12
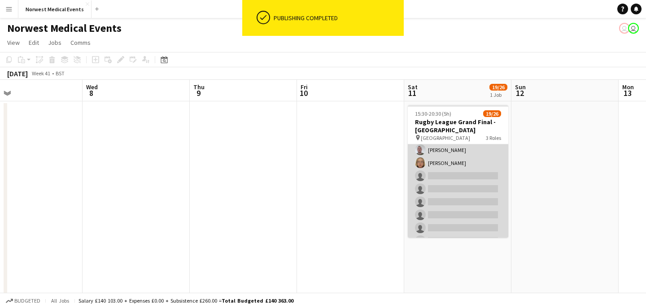
click at [482, 177] on app-card-role "First Responder (Medical) 13/19 15:30-20:30 (5h) [PERSON_NAME] [PERSON_NAME] [P…" at bounding box center [458, 117] width 101 height 265
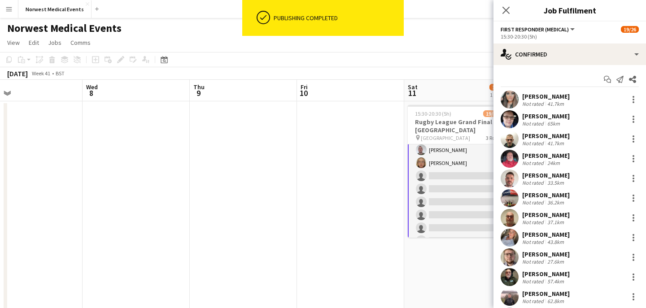
scroll to position [182, 0]
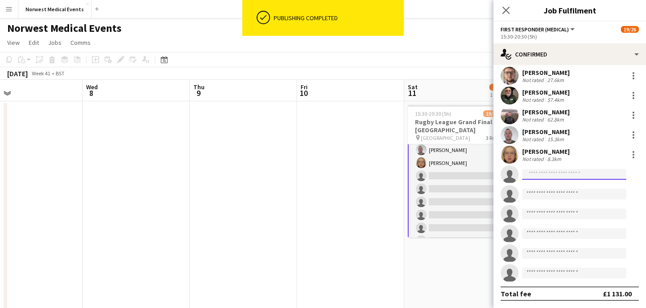
click at [558, 176] on input at bounding box center [574, 174] width 104 height 11
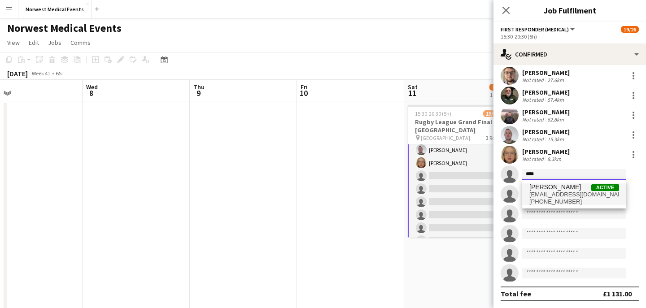
type input "****"
click at [561, 184] on span "[PERSON_NAME]" at bounding box center [556, 188] width 52 height 8
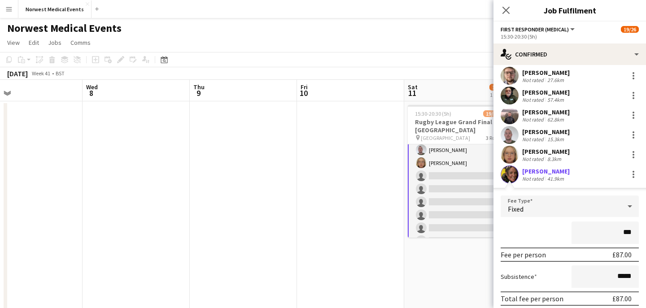
type input "**"
type input "*******"
click at [562, 231] on div "*******" at bounding box center [570, 233] width 138 height 22
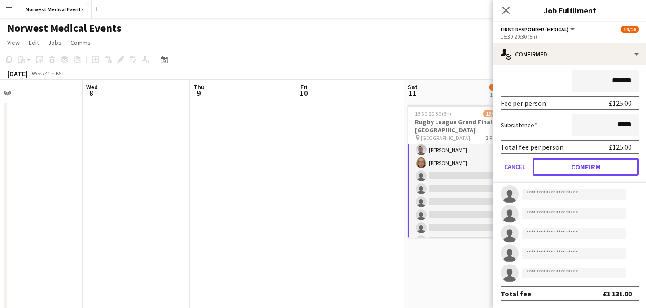
click at [583, 166] on button "Confirm" at bounding box center [586, 167] width 106 height 18
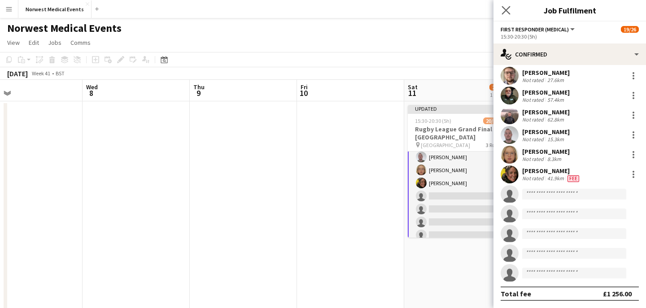
click at [506, 4] on div "Close pop-in" at bounding box center [506, 10] width 25 height 21
click at [506, 9] on icon "Close pop-in" at bounding box center [506, 10] width 9 height 9
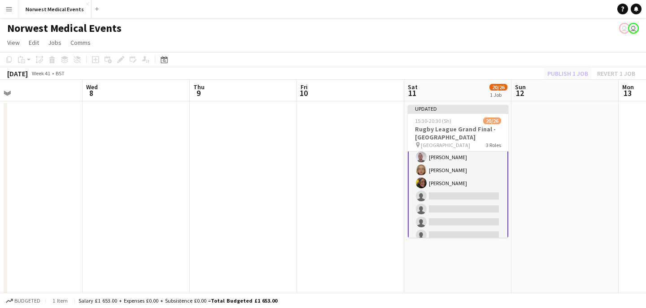
click at [570, 77] on div "Publish 1 job Revert 1 job" at bounding box center [592, 74] width 110 height 12
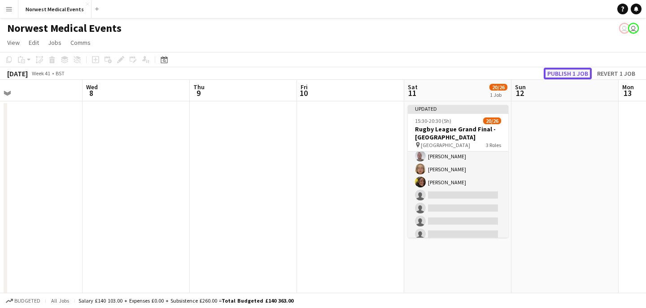
scroll to position [159, 0]
click at [569, 77] on button "Publish 1 job" at bounding box center [568, 74] width 48 height 12
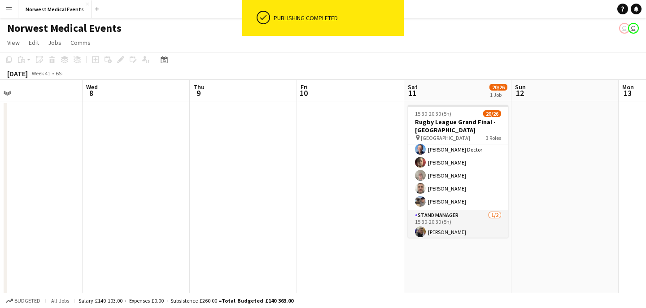
scroll to position [298, 0]
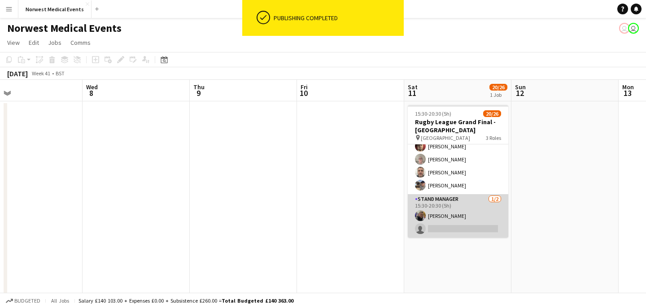
click at [468, 216] on app-card-role "Stand Manager [DATE] 15:30-20:30 (5h) [PERSON_NAME] single-neutral-actions" at bounding box center [458, 216] width 101 height 44
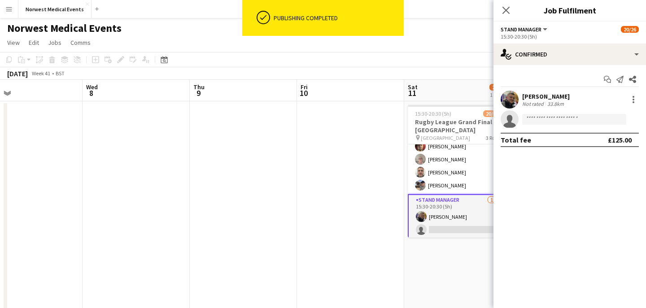
click at [554, 112] on app-invite-slot "single-neutral-actions" at bounding box center [570, 119] width 153 height 18
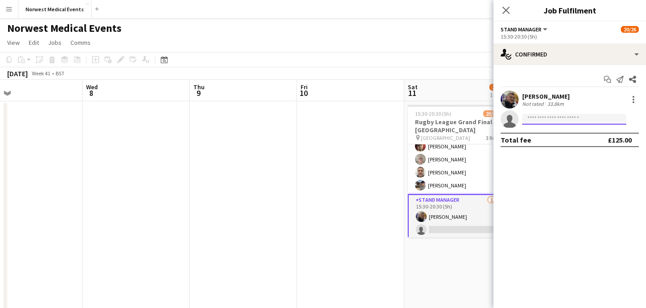
click at [554, 120] on input at bounding box center [574, 119] width 104 height 11
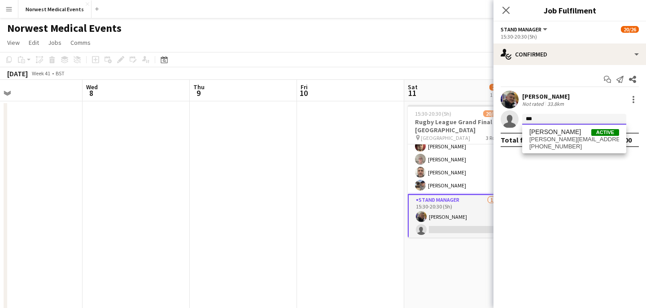
type input "***"
click at [556, 137] on span "[PERSON_NAME][EMAIL_ADDRESS][DOMAIN_NAME]" at bounding box center [575, 139] width 90 height 7
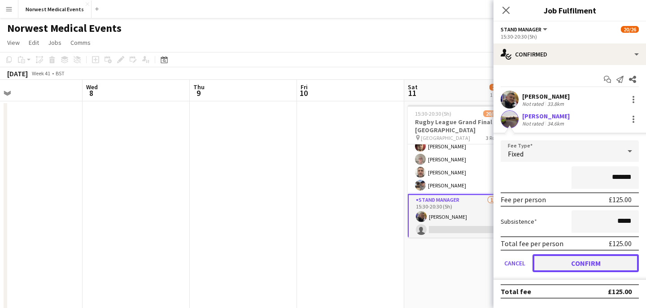
click at [578, 267] on button "Confirm" at bounding box center [586, 263] width 106 height 18
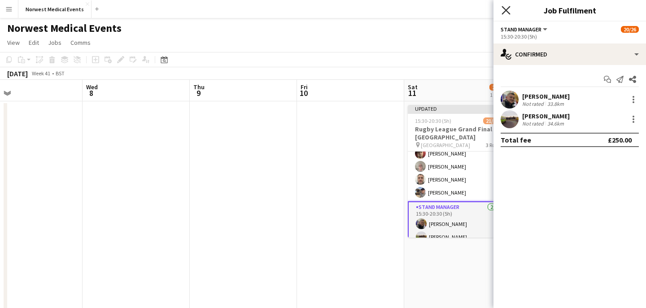
click at [506, 10] on icon at bounding box center [506, 10] width 9 height 9
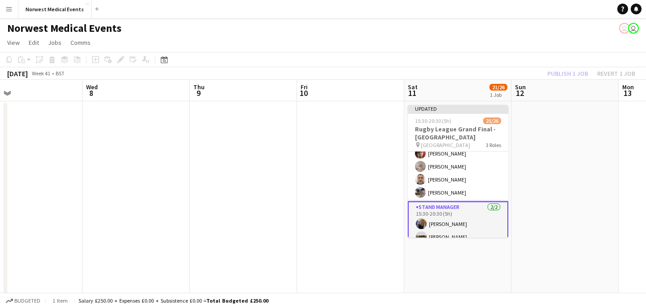
click at [565, 71] on div "Publish 1 job Revert 1 job" at bounding box center [592, 74] width 110 height 12
click at [565, 71] on button "Publish 1 job" at bounding box center [568, 74] width 48 height 12
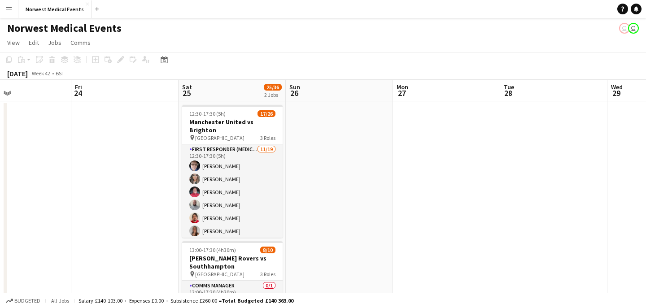
scroll to position [0, 397]
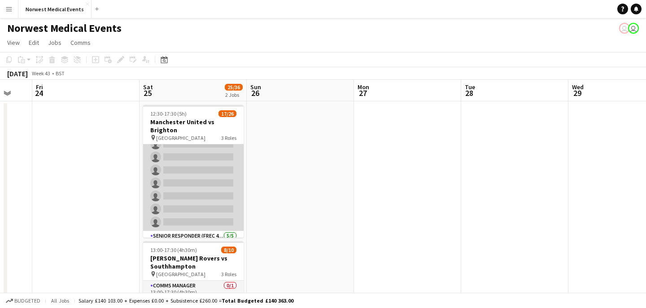
click at [210, 168] on app-card-role "First Responder (Medical) [DATE] 12:30-17:30 (5h) [PERSON_NAME] [PERSON_NAME] […" at bounding box center [193, 98] width 101 height 265
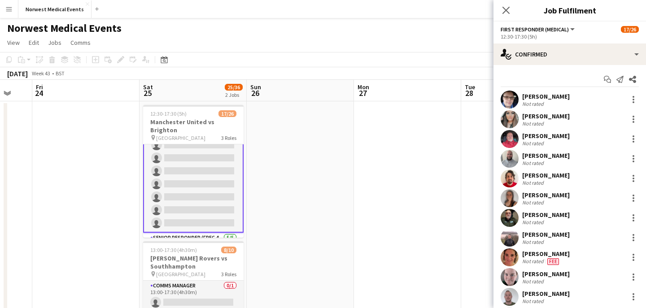
scroll to position [179, 0]
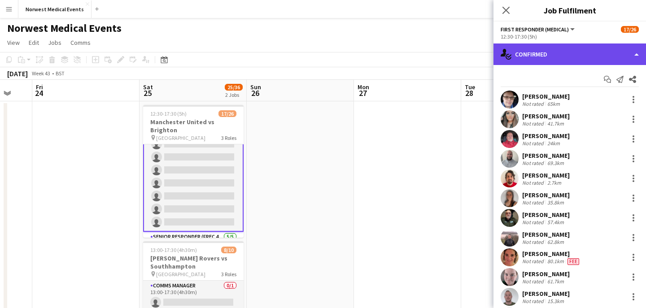
click at [569, 58] on div "single-neutral-actions-check-2 Confirmed" at bounding box center [570, 55] width 153 height 22
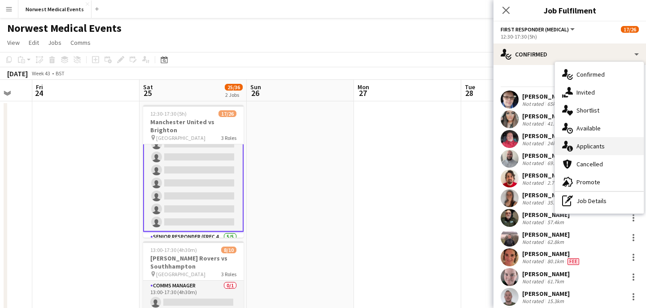
click at [601, 140] on div "single-neutral-actions-information Applicants" at bounding box center [599, 146] width 89 height 18
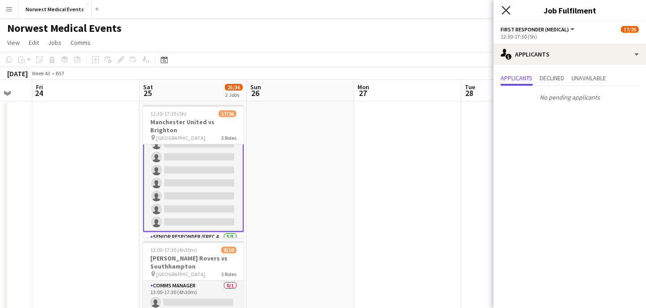
click at [502, 7] on icon at bounding box center [506, 10] width 9 height 9
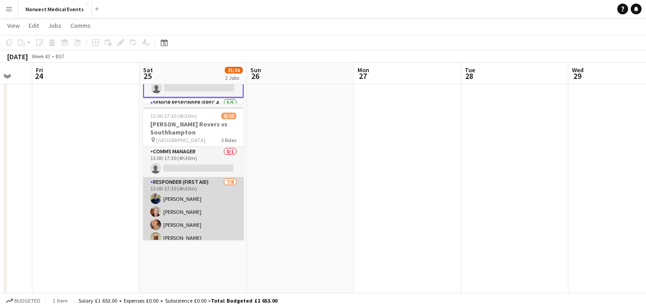
scroll to position [7, 0]
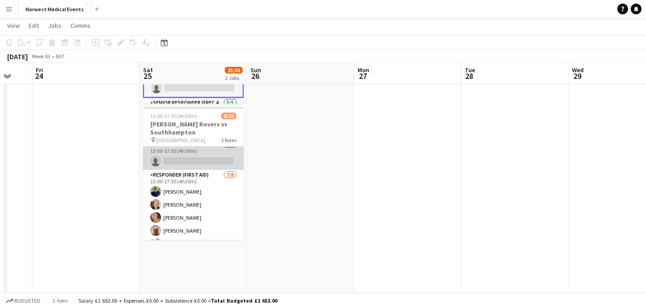
click at [212, 156] on app-card-role "Comms Manager 0/1 13:00-17:30 (4h30m) single-neutral-actions" at bounding box center [193, 155] width 101 height 31
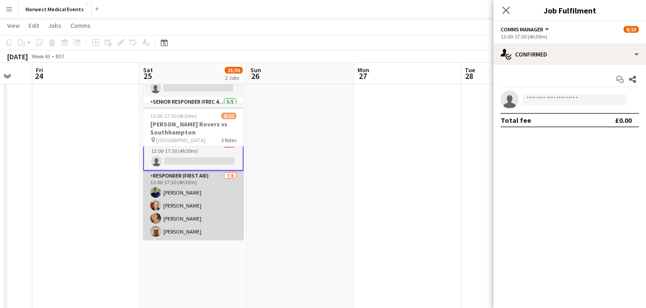
scroll to position [91, 0]
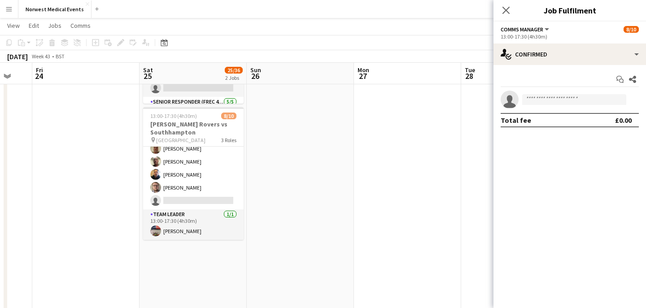
click at [508, 9] on icon at bounding box center [506, 10] width 7 height 7
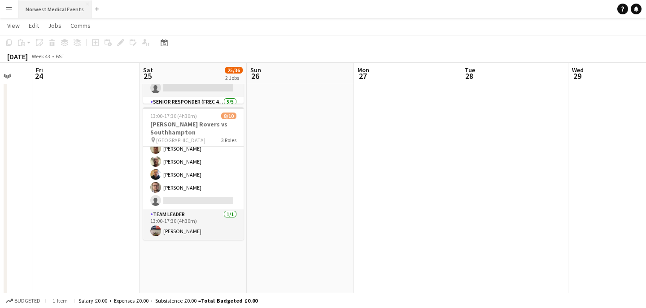
click at [49, 6] on button "Norwest Medical Events Close" at bounding box center [54, 9] width 73 height 18
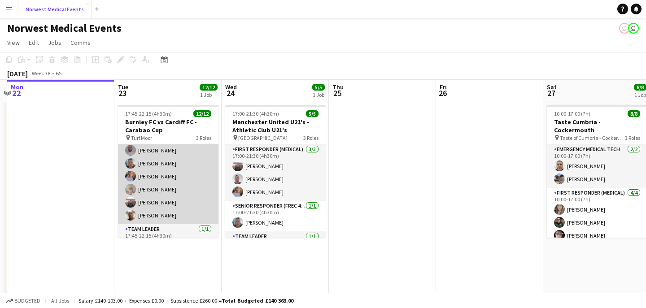
scroll to position [113, 0]
